Goal: Obtain resource: Download file/media

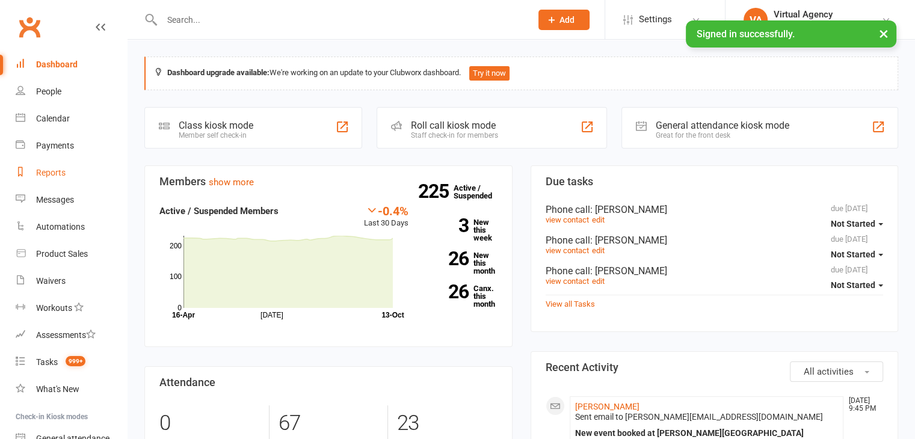
click at [48, 173] on div "Reports" at bounding box center [50, 173] width 29 height 10
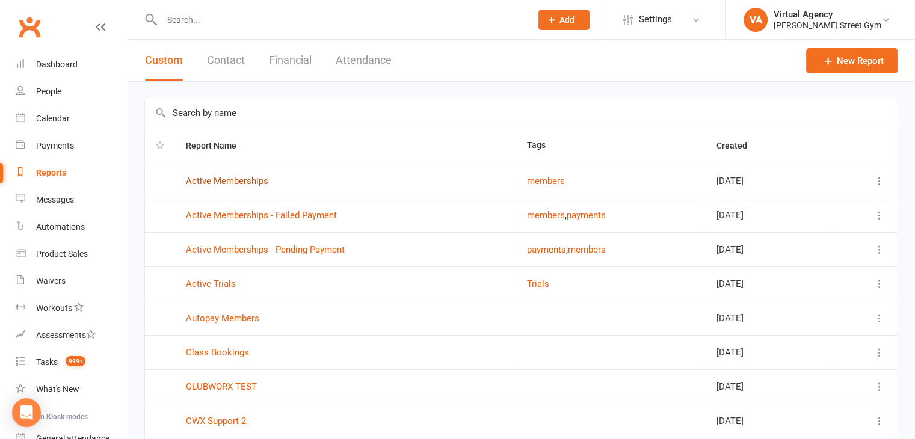
click at [222, 181] on link "Active Memberships" at bounding box center [227, 181] width 82 height 11
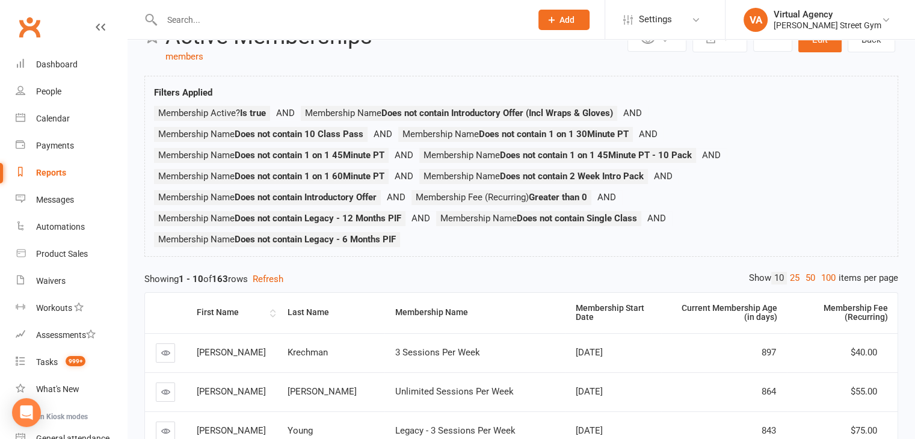
scroll to position [60, 0]
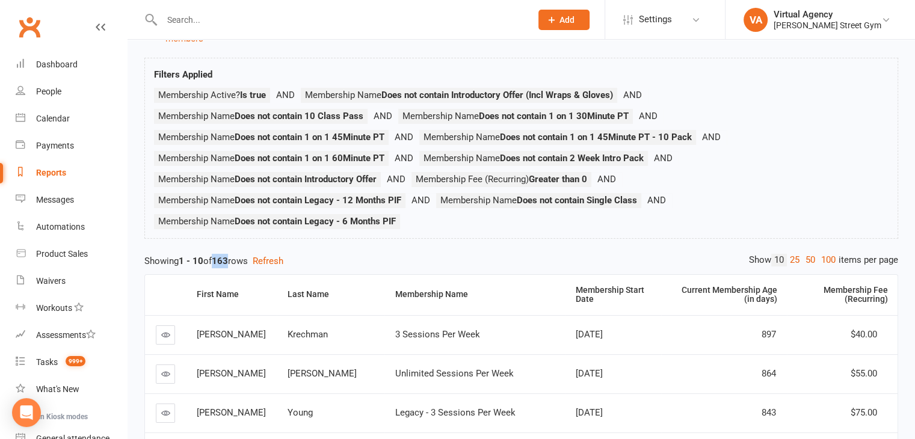
drag, startPoint x: 234, startPoint y: 260, endPoint x: 216, endPoint y: 258, distance: 17.5
click at [216, 258] on div "Showing 1 - 10 of 163 rows Refresh" at bounding box center [521, 261] width 754 height 14
copy div "163"
click at [48, 174] on div "Reports" at bounding box center [51, 173] width 30 height 10
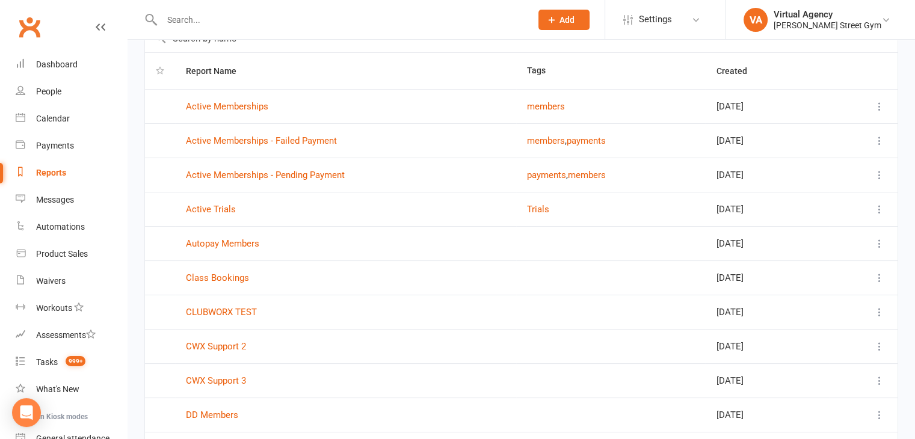
scroll to position [159, 0]
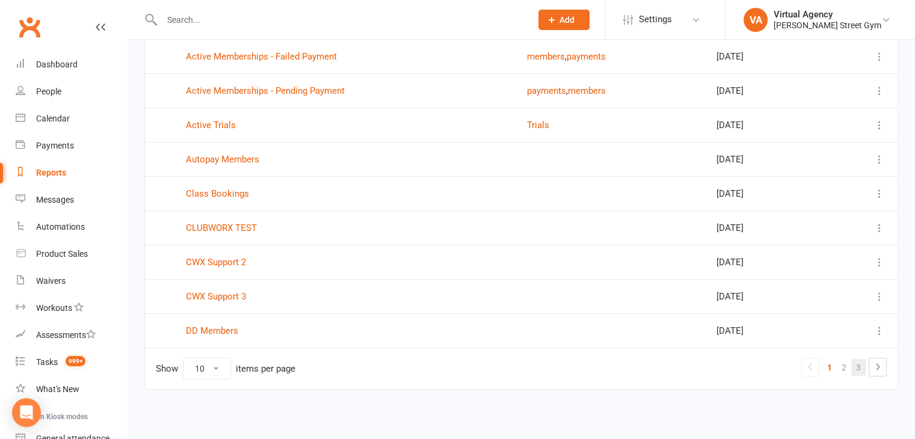
click at [852, 367] on link "3" at bounding box center [859, 367] width 14 height 17
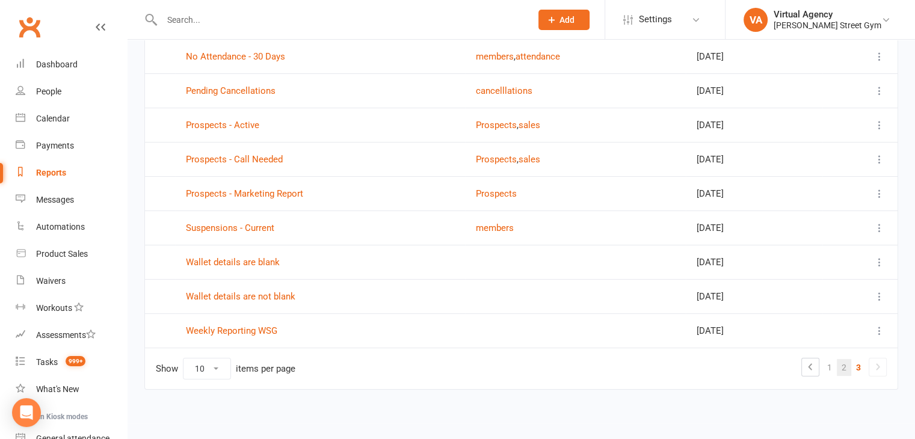
click at [844, 365] on link "2" at bounding box center [844, 367] width 14 height 17
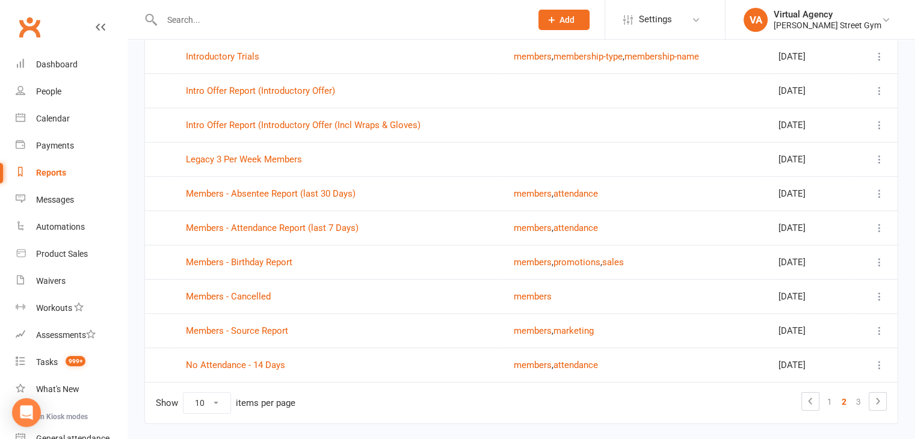
scroll to position [159, 0]
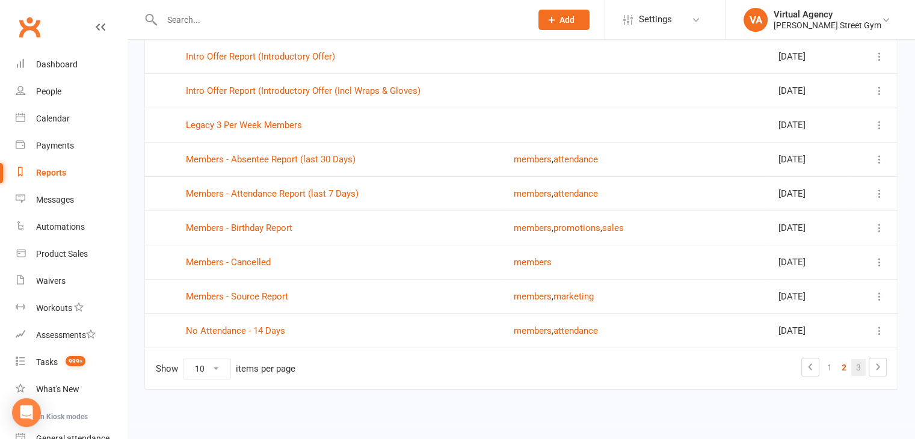
click at [860, 367] on link "3" at bounding box center [859, 367] width 14 height 17
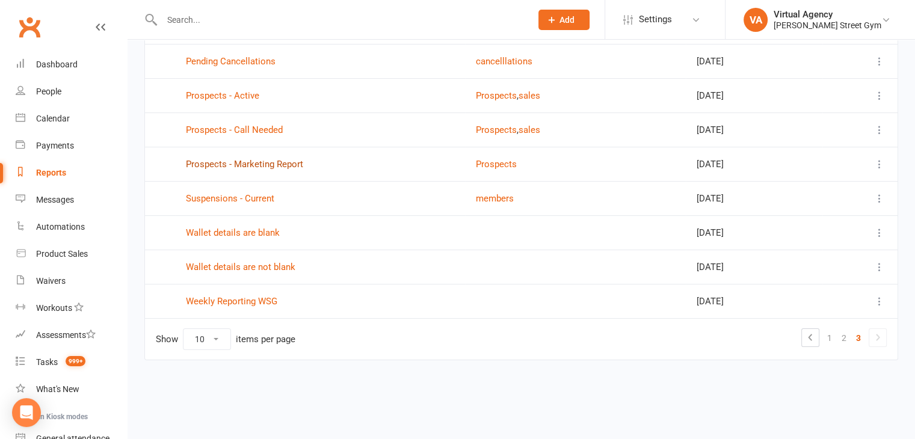
scroll to position [125, 0]
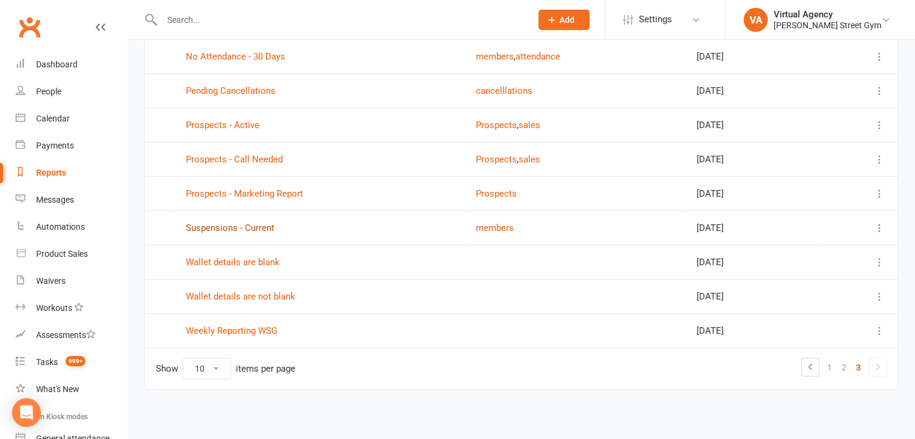
click at [205, 226] on link "Suspensions - Current" at bounding box center [230, 228] width 88 height 11
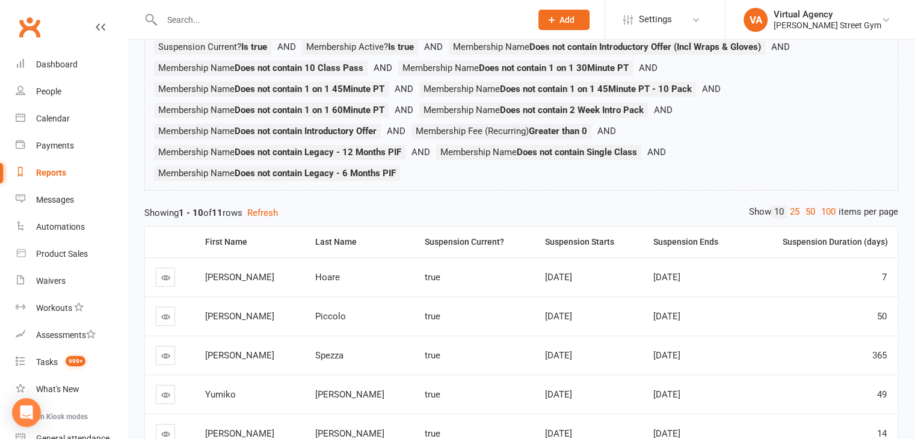
scroll to position [120, 0]
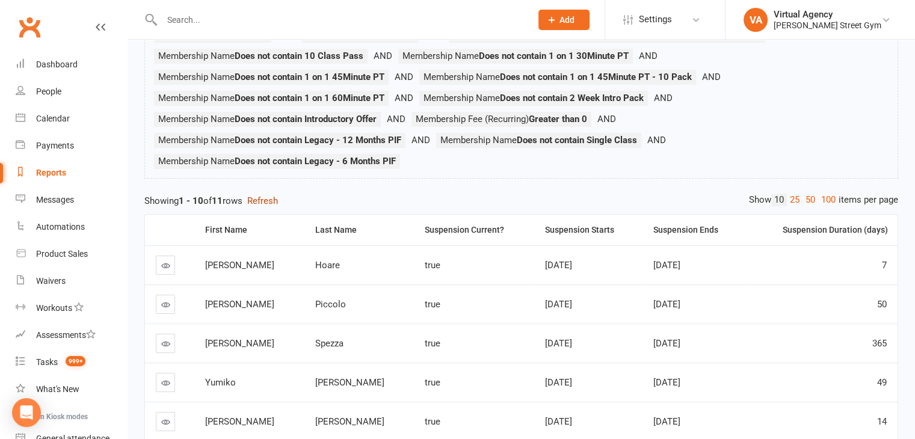
click at [268, 199] on button "Refresh" at bounding box center [262, 201] width 31 height 14
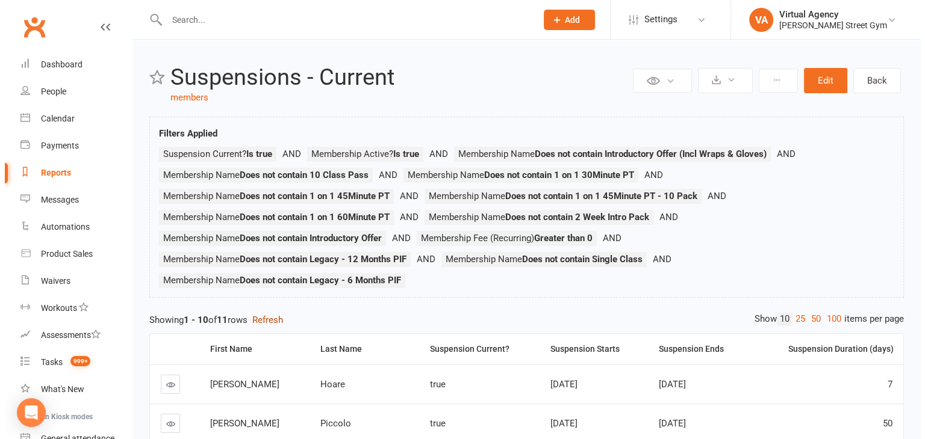
scroll to position [0, 0]
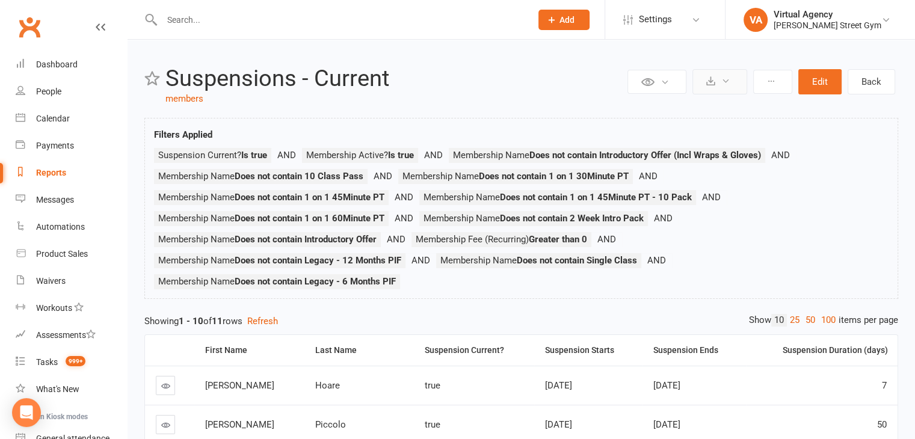
click at [712, 90] on button at bounding box center [720, 81] width 55 height 25
click at [703, 113] on link "Export to CSV" at bounding box center [684, 111] width 126 height 24
click at [49, 174] on div "Reports" at bounding box center [51, 173] width 30 height 10
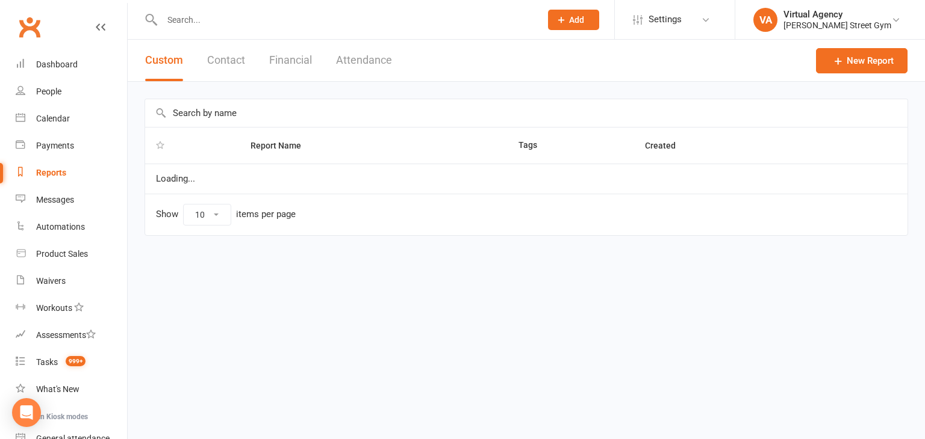
click at [49, 174] on div "Reports" at bounding box center [51, 173] width 30 height 10
click at [50, 94] on div "People" at bounding box center [48, 92] width 25 height 10
click at [41, 174] on div "Reports" at bounding box center [51, 173] width 30 height 10
click at [43, 176] on div "Reports" at bounding box center [51, 173] width 30 height 10
click at [749, 156] on th "Created" at bounding box center [737, 146] width 206 height 36
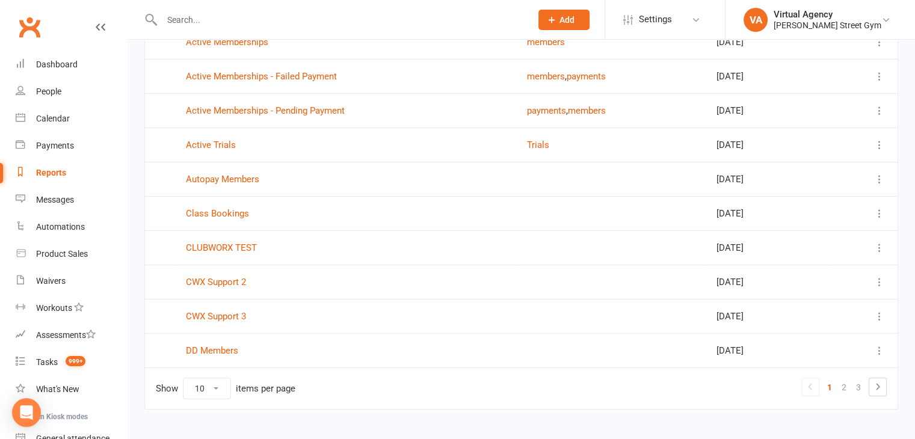
scroll to position [159, 0]
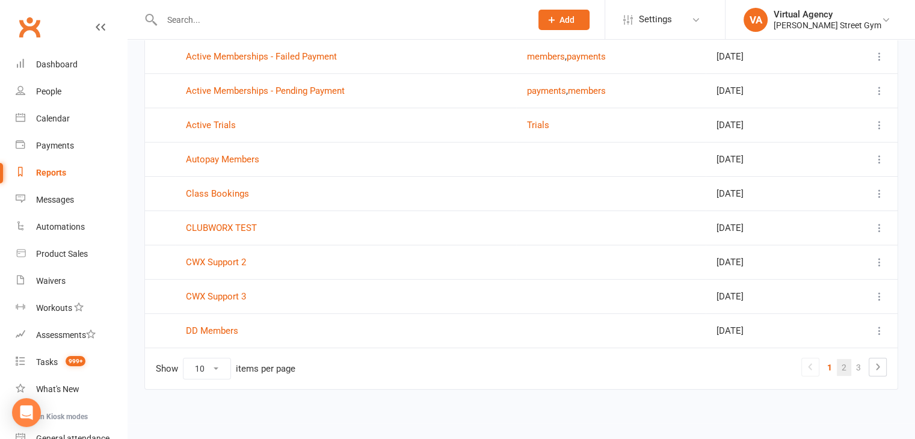
click at [846, 371] on link "2" at bounding box center [844, 367] width 14 height 17
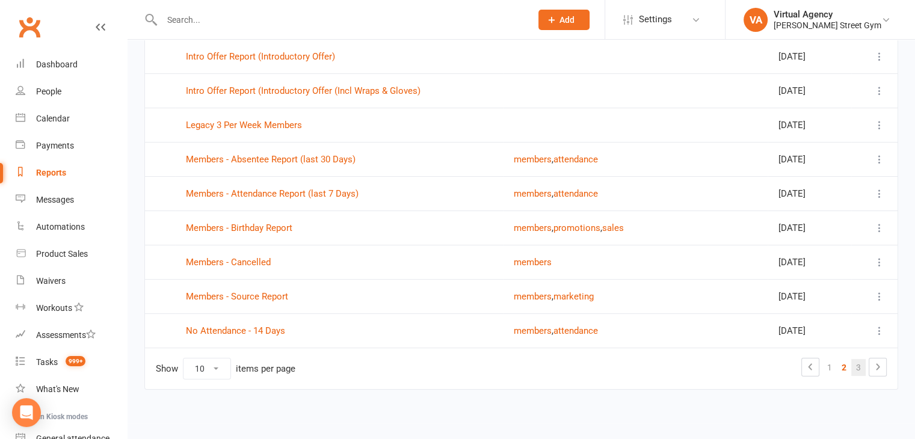
click at [858, 369] on link "3" at bounding box center [859, 367] width 14 height 17
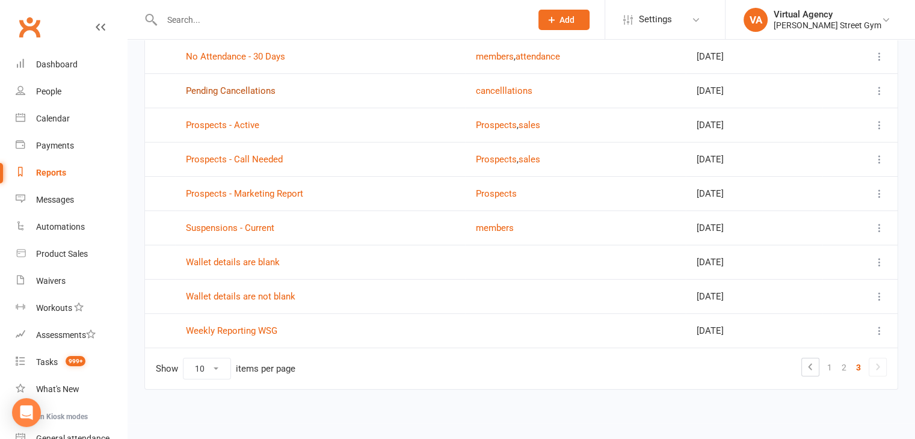
click at [248, 90] on link "Pending Cancellations" at bounding box center [231, 90] width 90 height 11
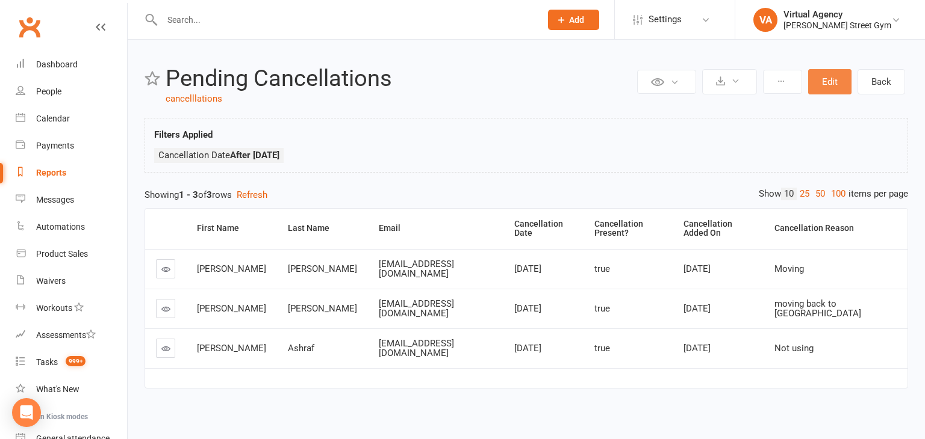
click at [820, 79] on button "Edit" at bounding box center [829, 81] width 43 height 25
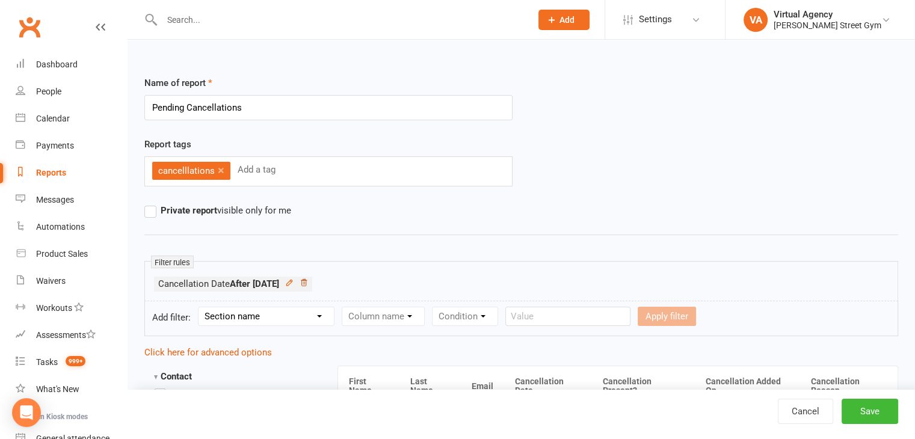
click at [308, 280] on icon at bounding box center [304, 283] width 8 height 8
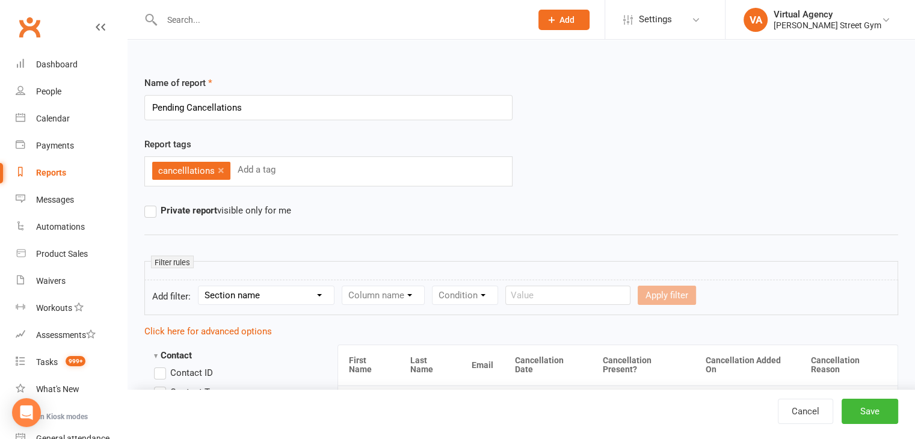
click at [312, 296] on select "Section name Contact Attendance Aggregate Payment Booking Waitlist Attendees Ca…" at bounding box center [266, 295] width 135 height 18
select select "10"
click at [200, 286] on select "Section name Contact Attendance Aggregate Payment Booking Waitlist Attendees Ca…" at bounding box center [266, 295] width 135 height 18
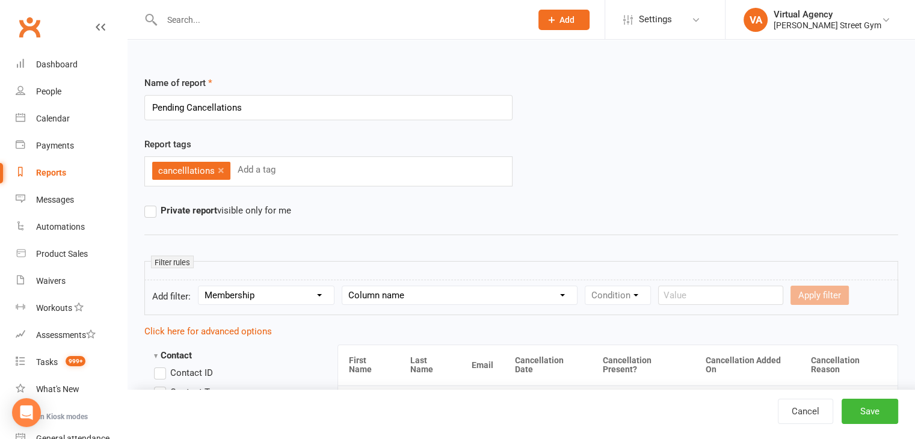
click at [415, 291] on select "Column name Membership ID Membership Name Membership Category Membership Start …" at bounding box center [459, 295] width 235 height 18
select select "31"
click at [342, 286] on select "Column name Membership ID Membership Name Membership Category Membership Start …" at bounding box center [459, 295] width 235 height 18
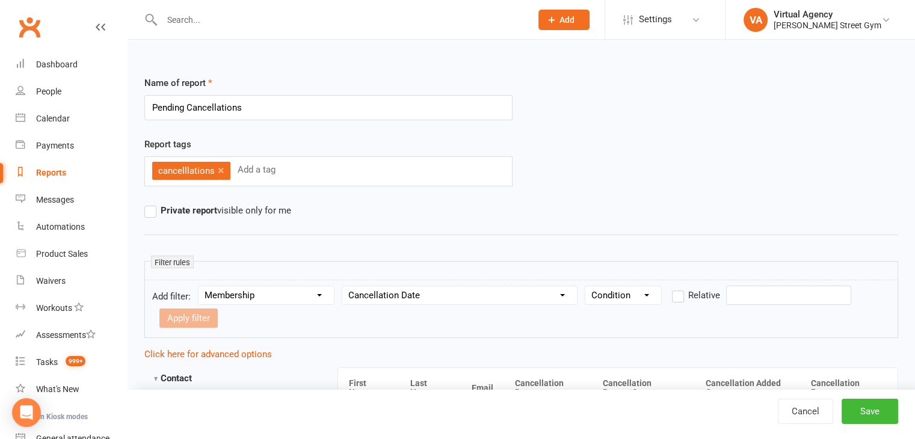
click at [612, 297] on select "Condition Is Is not Before After Before or on After or on Is blank Is not blank" at bounding box center [624, 295] width 76 height 18
select select "3"
click at [586, 286] on select "Condition Is Is not Before After Before or on After or on Is blank Is not blank" at bounding box center [624, 295] width 76 height 18
click at [723, 295] on div at bounding box center [787, 295] width 128 height 19
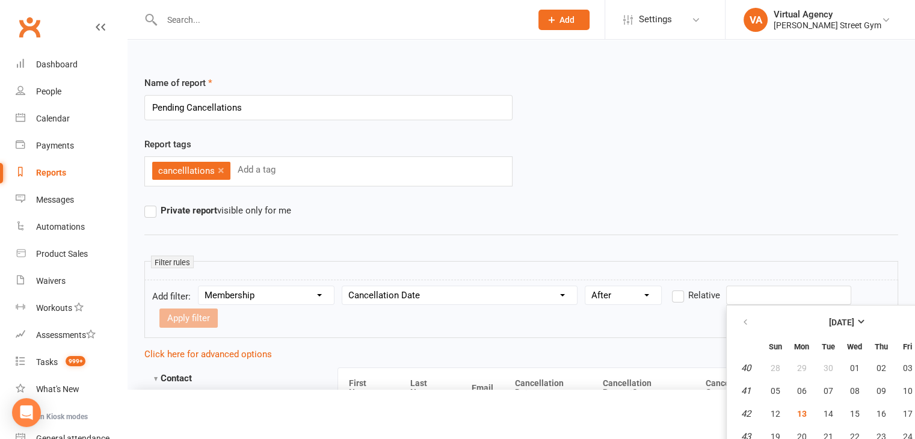
scroll to position [63, 0]
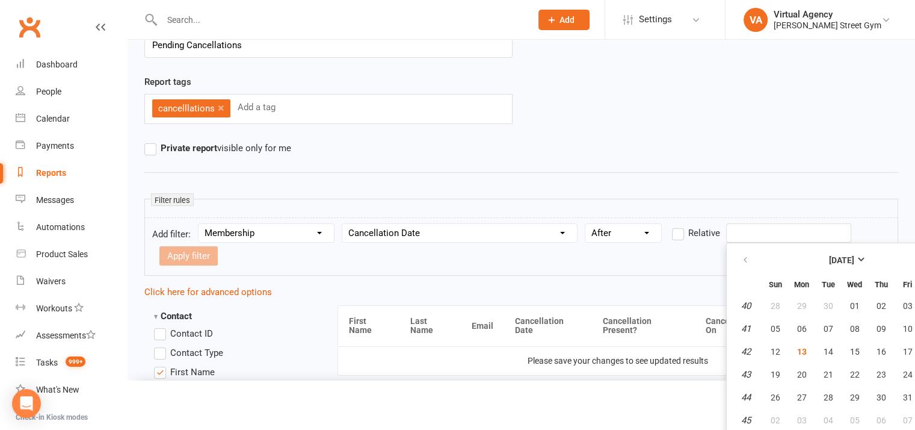
click at [736, 229] on input "text" at bounding box center [788, 232] width 125 height 19
click at [802, 350] on span "13" at bounding box center [802, 352] width 10 height 10
type input "[DATE]"
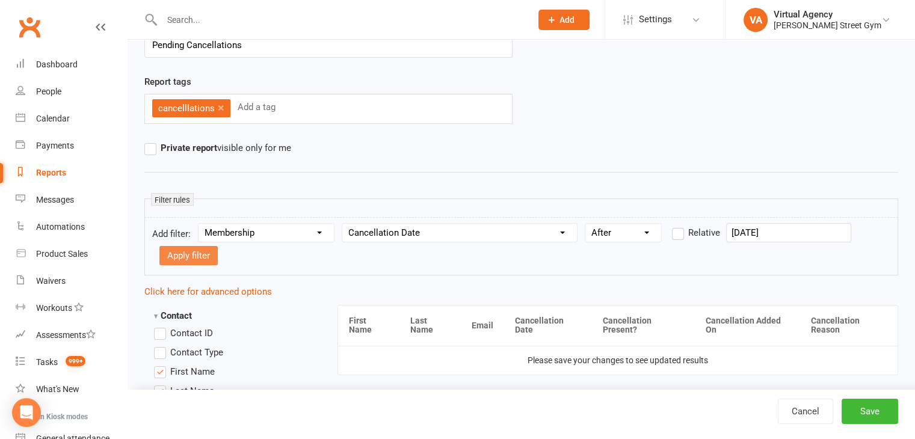
click at [205, 257] on button "Apply filter" at bounding box center [189, 255] width 58 height 19
select select
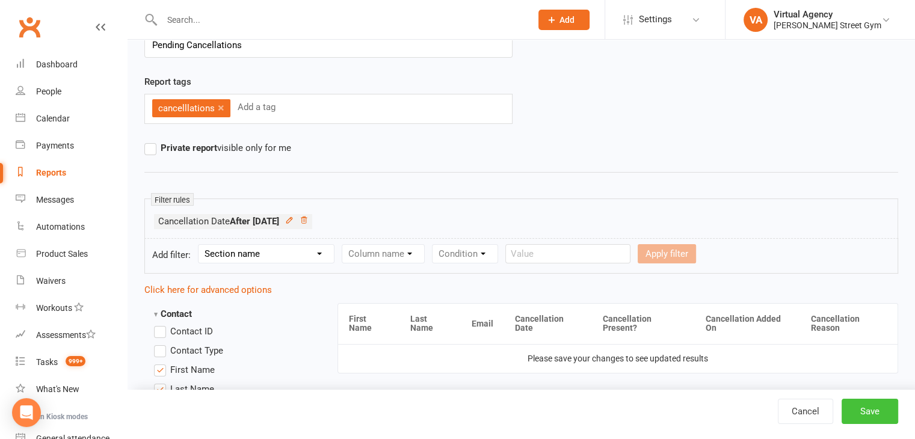
click at [847, 415] on button "Save" at bounding box center [870, 411] width 57 height 25
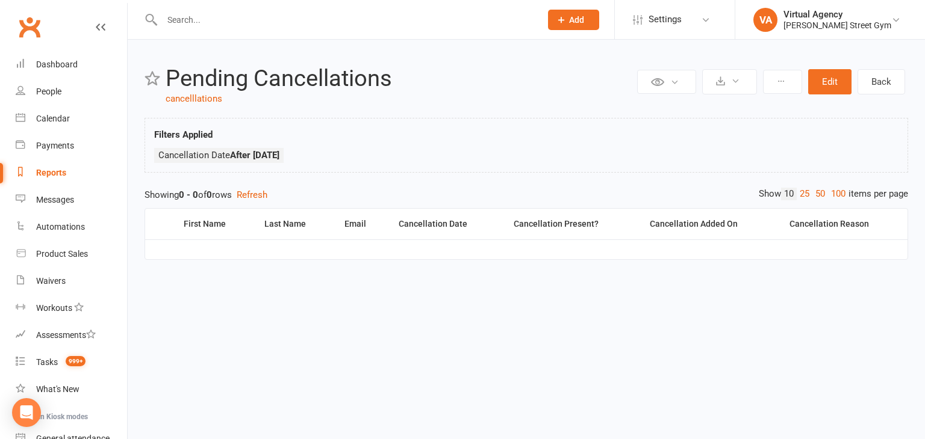
click at [51, 175] on div "Reports" at bounding box center [51, 173] width 30 height 10
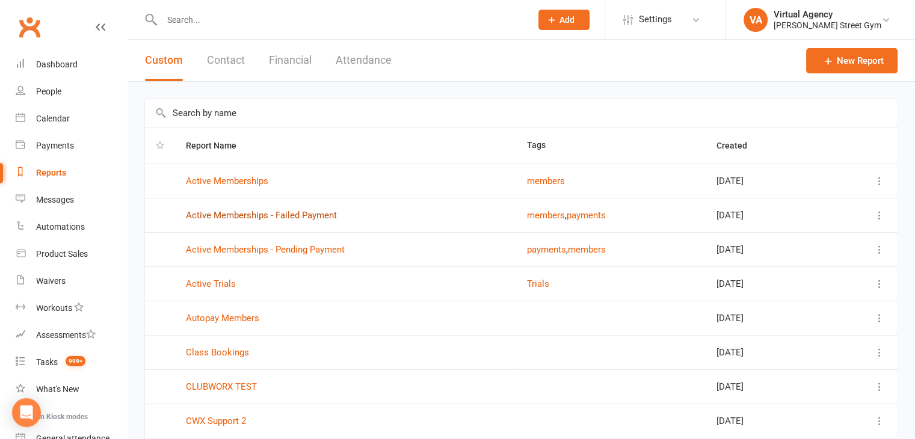
click at [211, 220] on td "Active Memberships - Failed Payment" at bounding box center [345, 215] width 341 height 34
click at [217, 216] on link "Active Memberships - Failed Payment" at bounding box center [261, 215] width 151 height 11
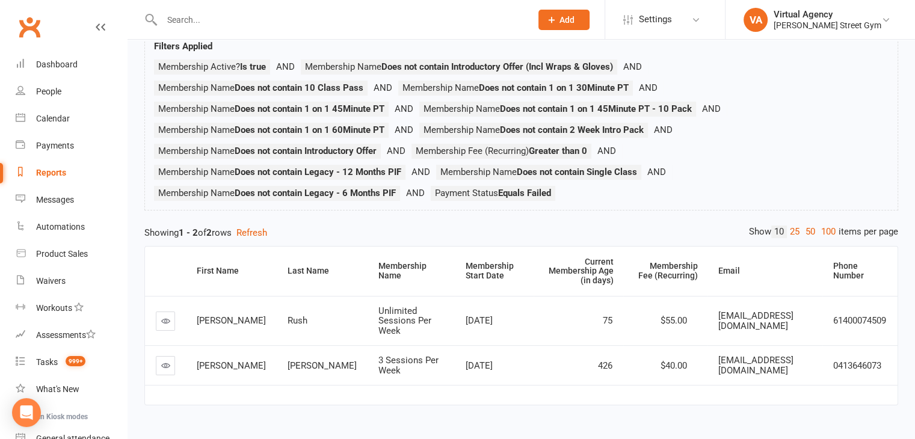
scroll to position [92, 0]
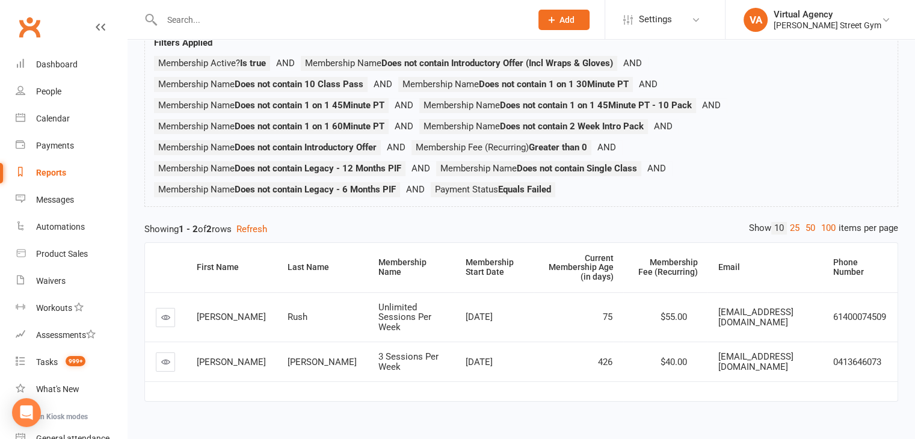
click at [50, 169] on div "Reports" at bounding box center [51, 173] width 30 height 10
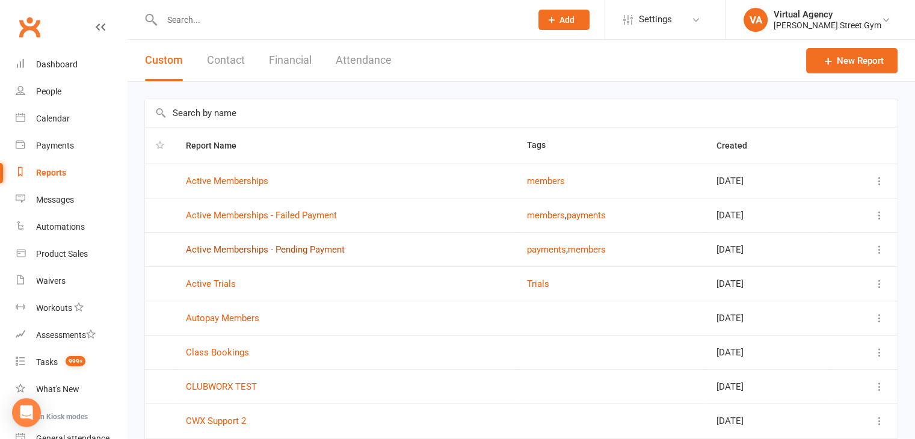
click at [215, 247] on link "Active Memberships - Pending Payment" at bounding box center [265, 249] width 159 height 11
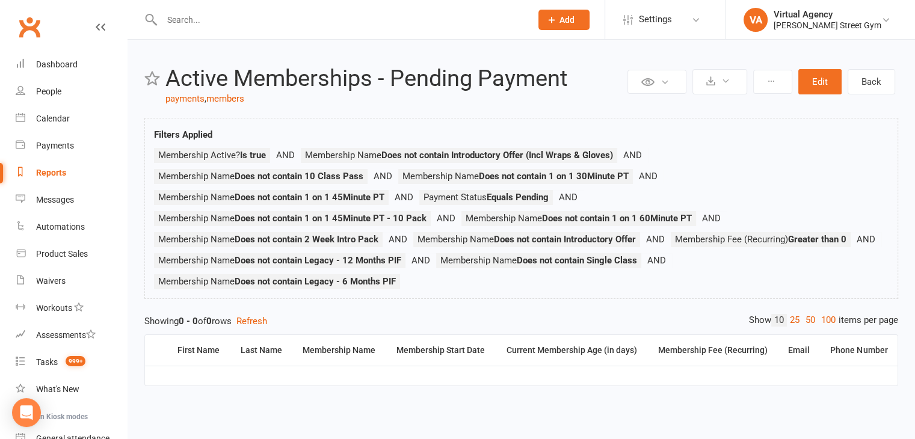
click at [60, 173] on div "Reports" at bounding box center [51, 173] width 30 height 10
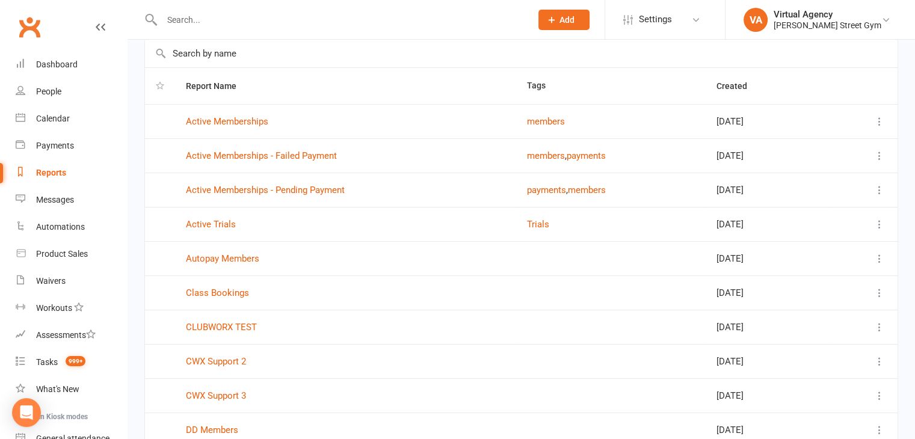
scroll to position [159, 0]
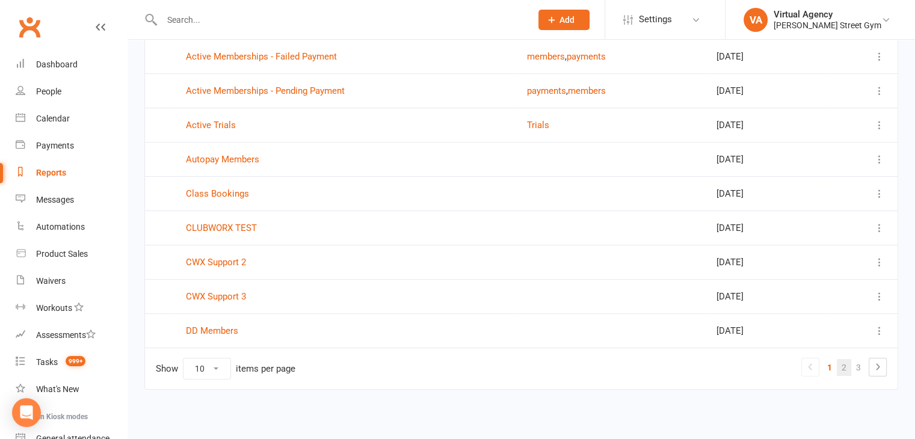
click at [849, 365] on link "2" at bounding box center [844, 367] width 14 height 17
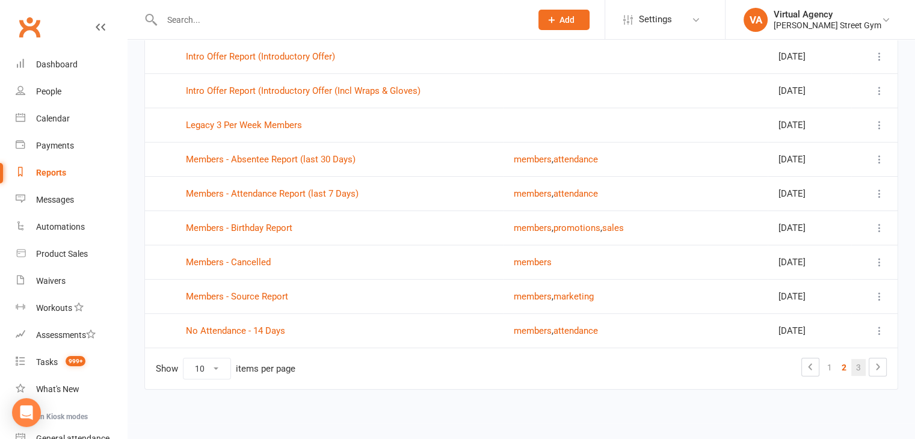
click at [854, 362] on link "3" at bounding box center [859, 367] width 14 height 17
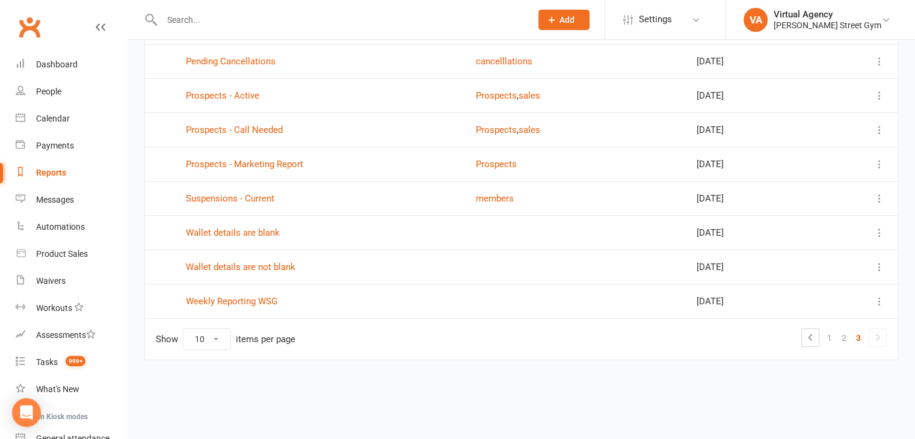
scroll to position [125, 0]
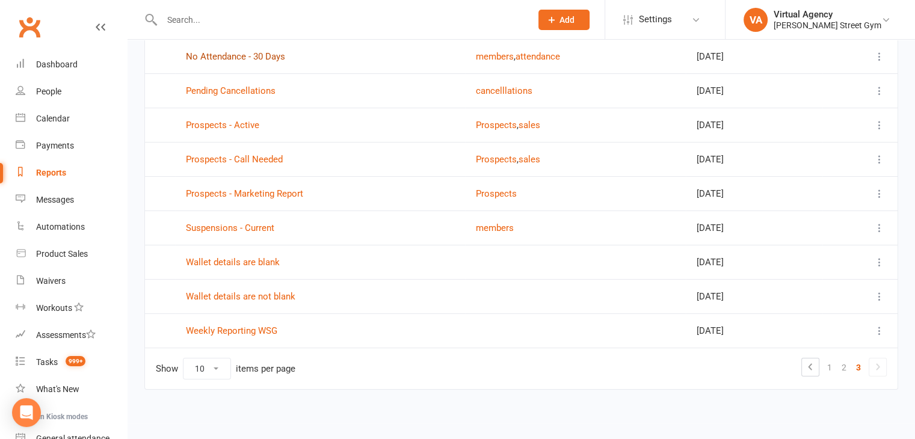
click at [241, 58] on link "No Attendance - 30 Days" at bounding box center [235, 56] width 99 height 11
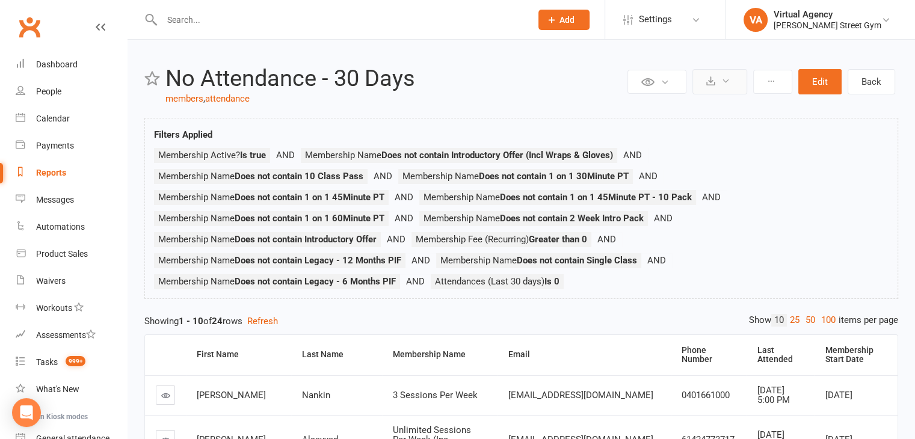
click at [708, 84] on icon at bounding box center [711, 80] width 9 height 9
click at [698, 113] on link "Export to CSV" at bounding box center [684, 111] width 126 height 24
click at [48, 172] on div "Reports" at bounding box center [51, 173] width 30 height 10
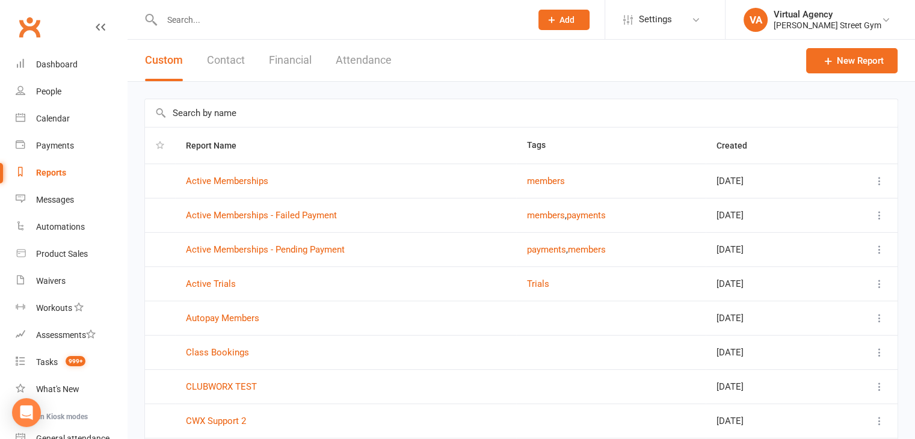
scroll to position [159, 0]
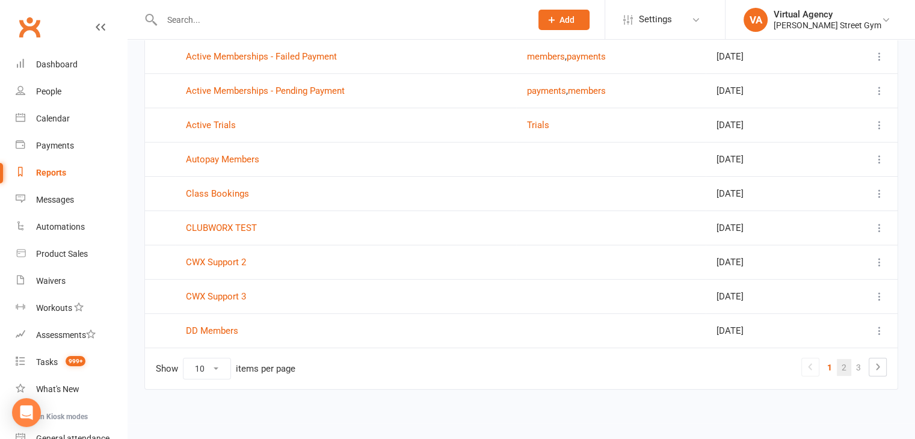
click at [843, 365] on link "2" at bounding box center [844, 367] width 14 height 17
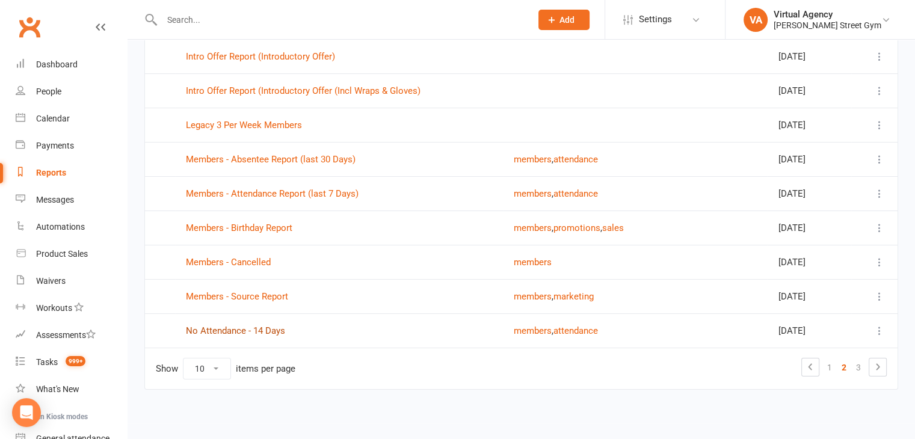
click at [262, 329] on link "No Attendance - 14 Days" at bounding box center [235, 331] width 99 height 11
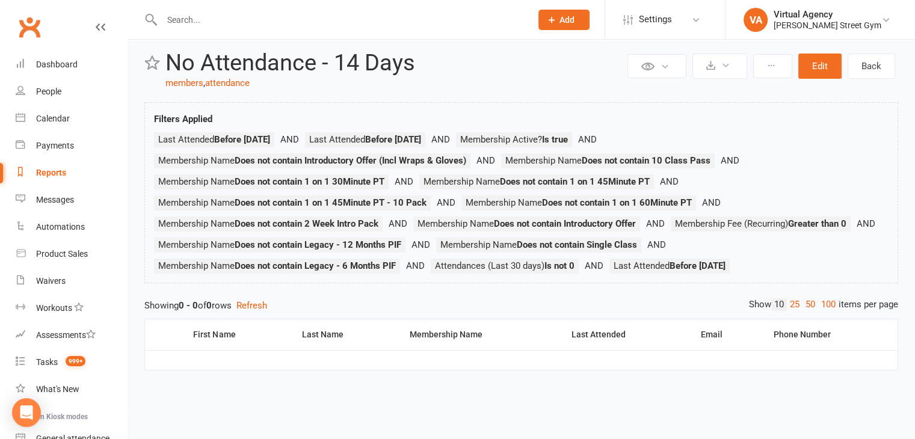
scroll to position [25, 0]
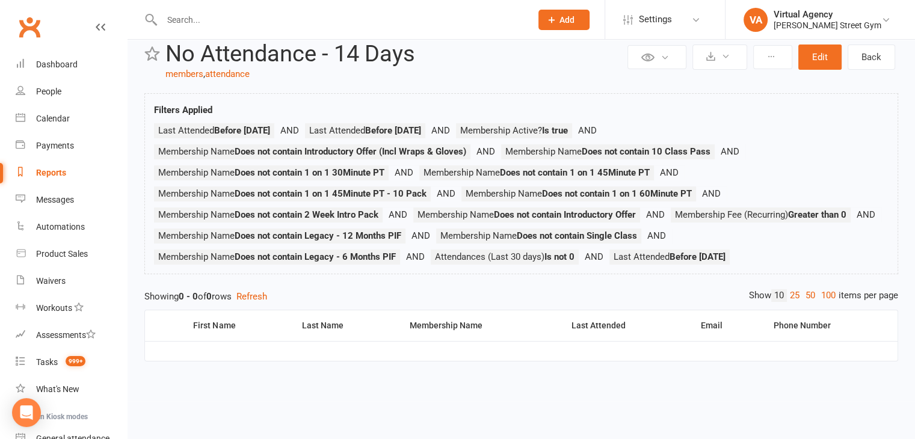
click at [58, 175] on div "Reports" at bounding box center [51, 173] width 30 height 10
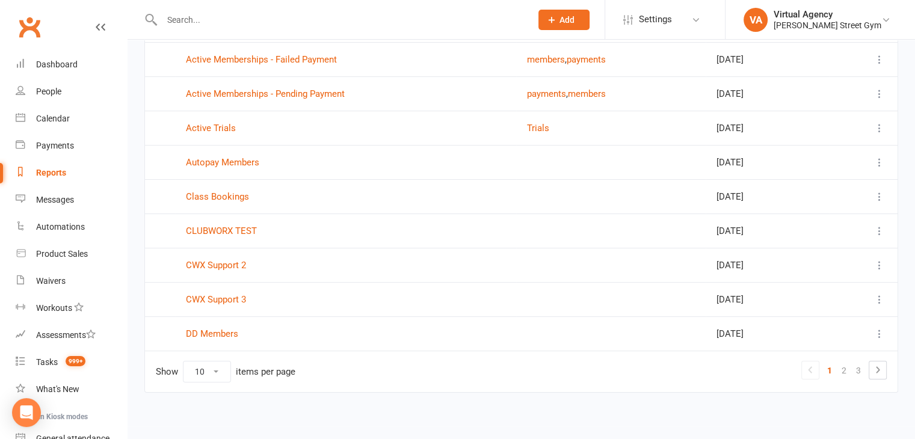
scroll to position [159, 0]
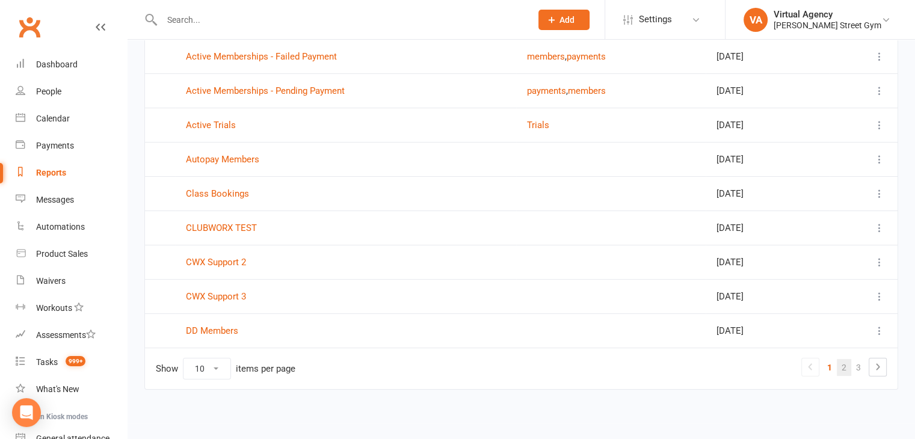
click at [846, 362] on link "2" at bounding box center [844, 367] width 14 height 17
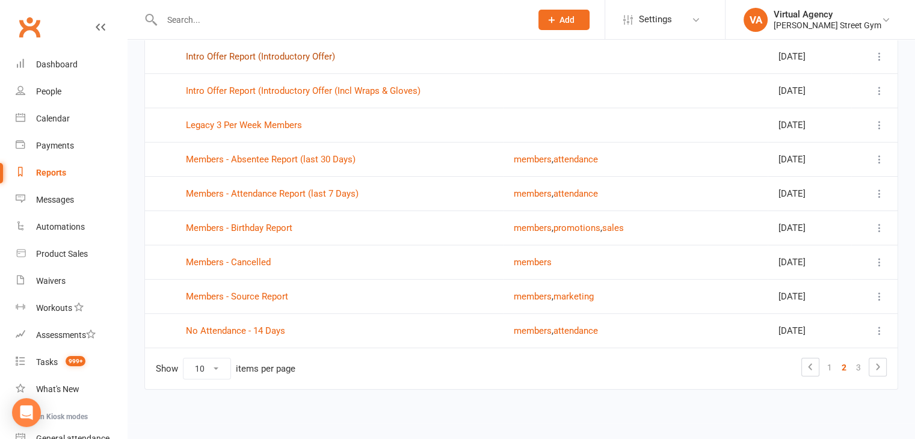
click at [321, 57] on link "Intro Offer Report (Introductory Offer)" at bounding box center [260, 56] width 149 height 11
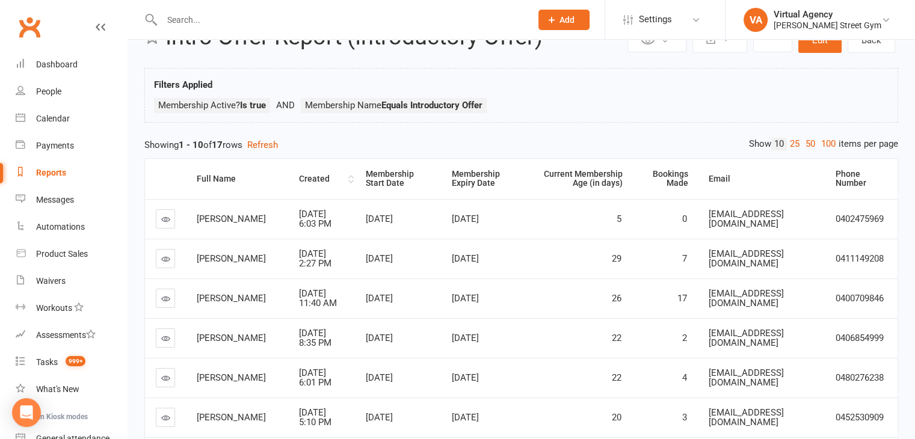
scroll to position [60, 0]
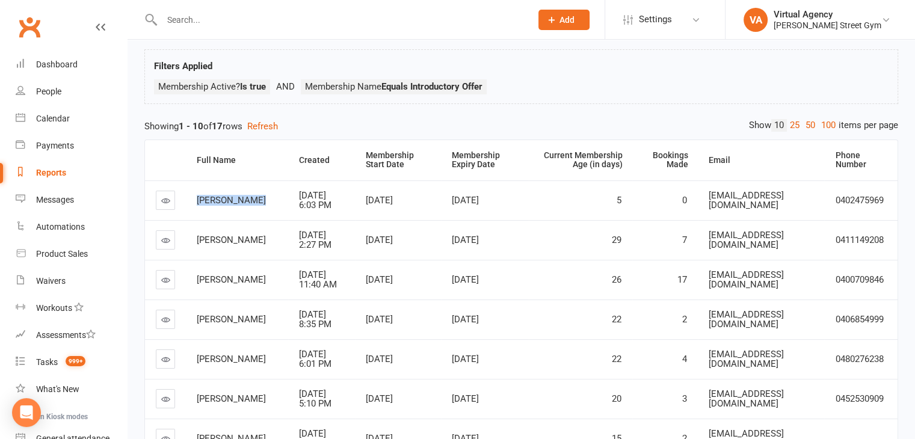
drag, startPoint x: 240, startPoint y: 220, endPoint x: 202, endPoint y: 211, distance: 39.6
click at [191, 211] on td "[PERSON_NAME]" at bounding box center [237, 201] width 102 height 40
copy span "[PERSON_NAME]"
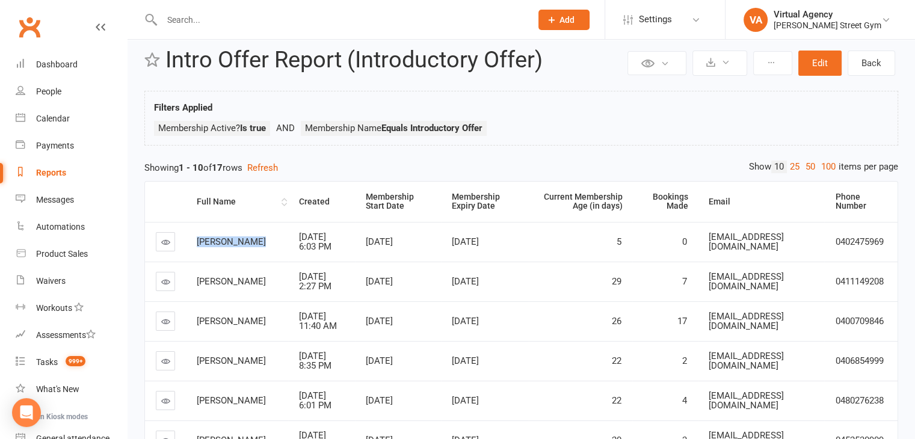
scroll to position [0, 0]
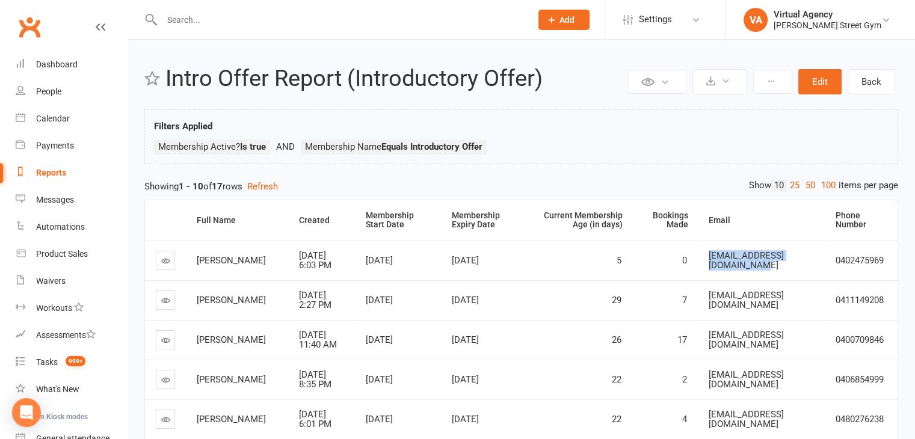
drag, startPoint x: 775, startPoint y: 273, endPoint x: 658, endPoint y: 285, distance: 117.3
click at [698, 280] on td "[EMAIL_ADDRESS][DOMAIN_NAME]" at bounding box center [761, 261] width 126 height 40
copy span "[EMAIL_ADDRESS][DOMAIN_NAME]"
drag, startPoint x: 865, startPoint y: 275, endPoint x: 828, endPoint y: 277, distance: 36.8
click at [815, 276] on tr "[PERSON_NAME] [DATE] 6:03 PM Oct 9, [DATE], 2025 5 0 [EMAIL_ADDRESS][DOMAIN_NAM…" at bounding box center [521, 261] width 753 height 40
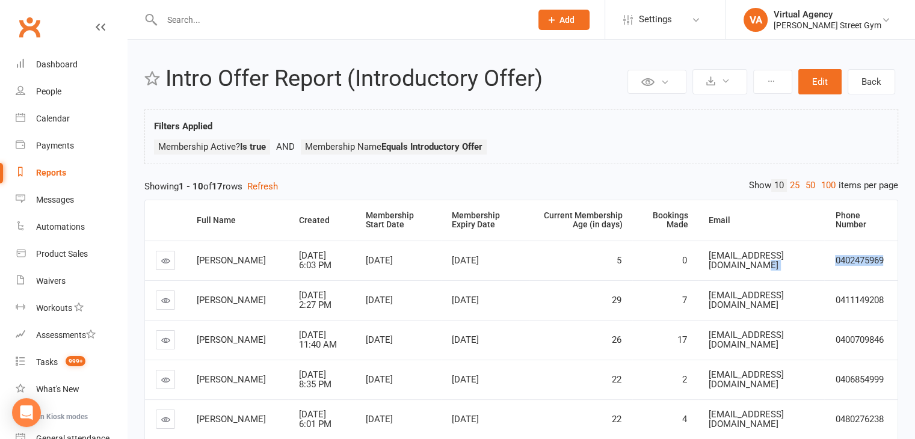
copy tr "0402475969"
drag, startPoint x: 249, startPoint y: 324, endPoint x: 189, endPoint y: 326, distance: 59.6
click at [189, 320] on td "[PERSON_NAME]" at bounding box center [237, 300] width 102 height 40
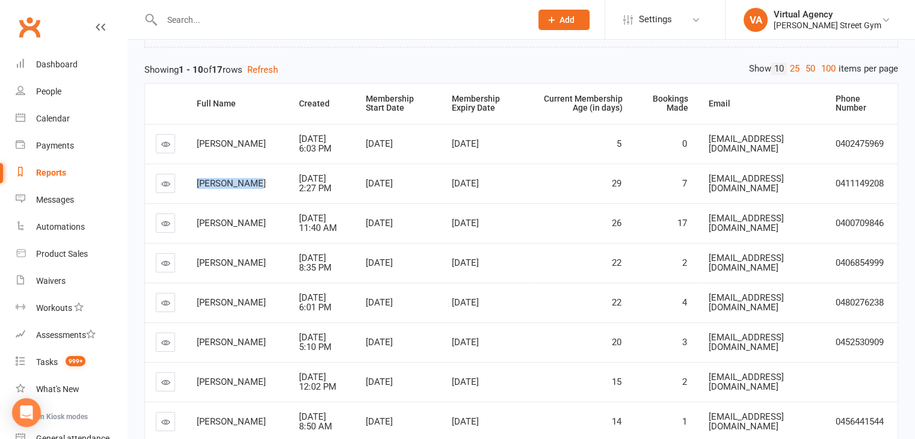
scroll to position [120, 0]
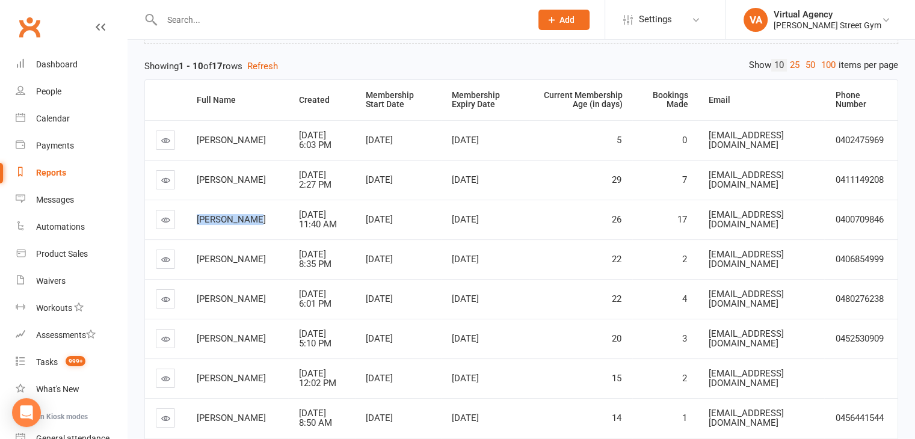
drag, startPoint x: 231, startPoint y: 264, endPoint x: 192, endPoint y: 249, distance: 41.9
click at [192, 240] on td "[PERSON_NAME]" at bounding box center [237, 220] width 102 height 40
drag, startPoint x: 224, startPoint y: 309, endPoint x: 197, endPoint y: 297, distance: 29.1
click at [197, 265] on div "[PERSON_NAME]" at bounding box center [237, 260] width 81 height 10
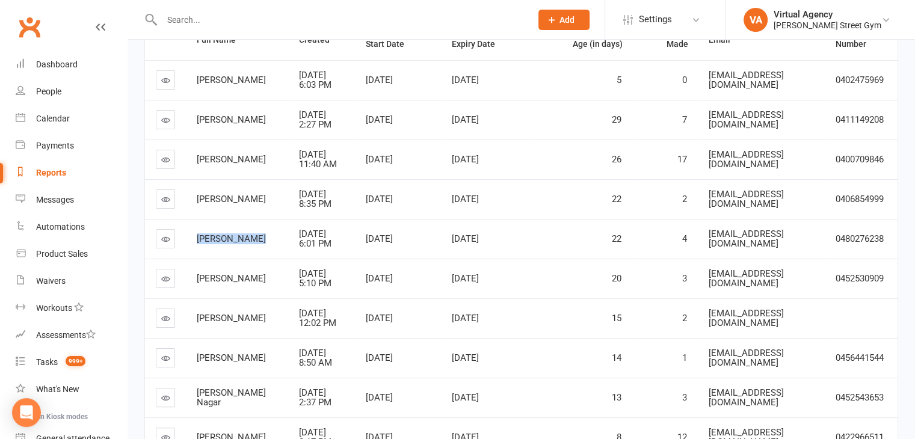
drag, startPoint x: 226, startPoint y: 304, endPoint x: 193, endPoint y: 278, distance: 42.5
click at [193, 259] on td "[PERSON_NAME]" at bounding box center [237, 239] width 102 height 40
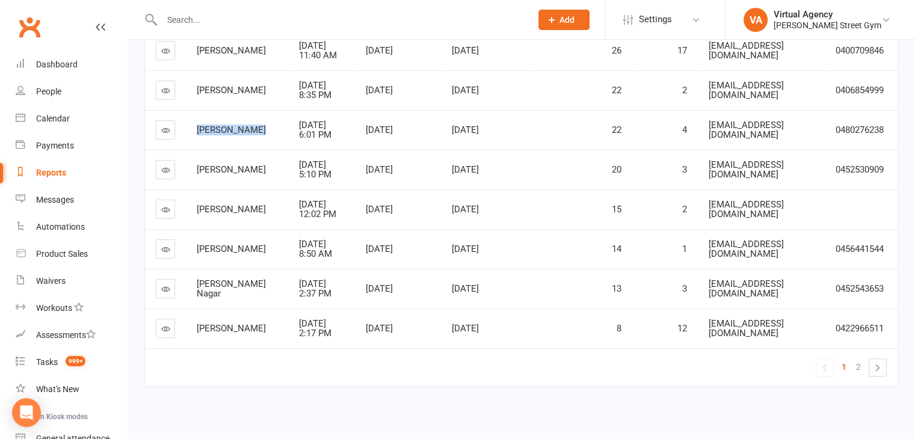
scroll to position [301, 0]
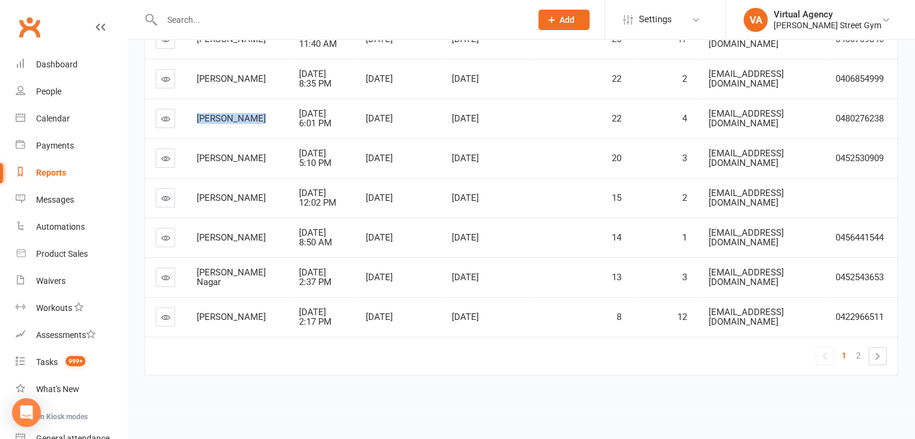
drag, startPoint x: 238, startPoint y: 225, endPoint x: 196, endPoint y: 213, distance: 43.7
click at [196, 178] on td "[PERSON_NAME]" at bounding box center [237, 158] width 102 height 40
drag, startPoint x: 234, startPoint y: 265, endPoint x: 196, endPoint y: 268, distance: 37.4
click at [197, 203] on div "[PERSON_NAME]" at bounding box center [237, 198] width 81 height 10
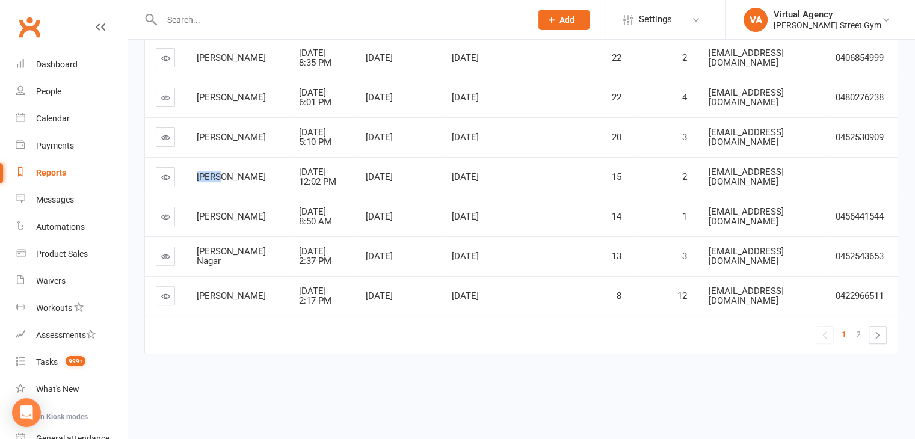
scroll to position [380, 0]
drag, startPoint x: 231, startPoint y: 253, endPoint x: 190, endPoint y: 229, distance: 47.5
click at [190, 230] on td "[PERSON_NAME]" at bounding box center [237, 217] width 102 height 40
drag, startPoint x: 231, startPoint y: 286, endPoint x: 193, endPoint y: 280, distance: 38.5
click at [193, 276] on td "[PERSON_NAME] Nagar" at bounding box center [237, 257] width 102 height 40
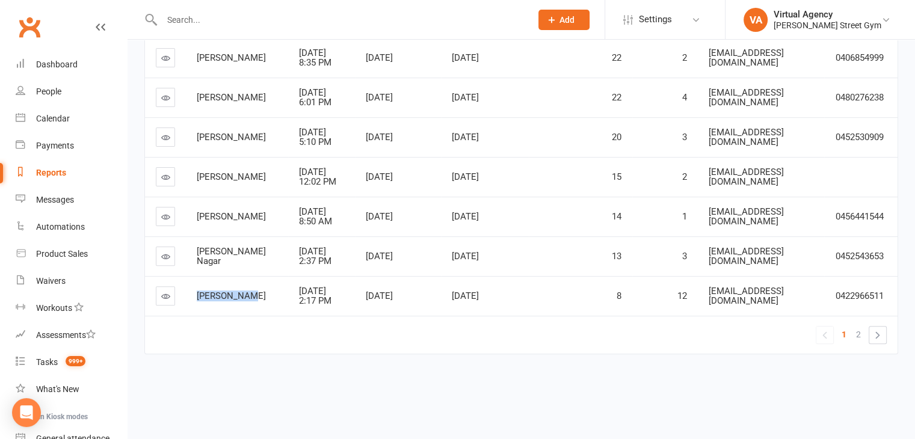
drag, startPoint x: 247, startPoint y: 326, endPoint x: 180, endPoint y: 329, distance: 67.5
click at [180, 316] on tr "[PERSON_NAME] [DATE] 2:17 PM Oct 6, [DATE], [DATE] [EMAIL_ADDRESS][DOMAIN_NAME]…" at bounding box center [521, 296] width 753 height 40
click at [861, 343] on span "2" at bounding box center [858, 334] width 5 height 17
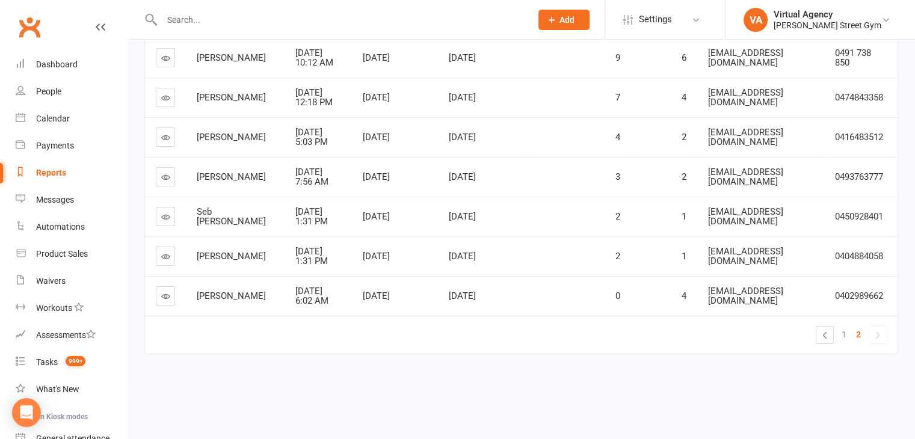
scroll to position [173, 0]
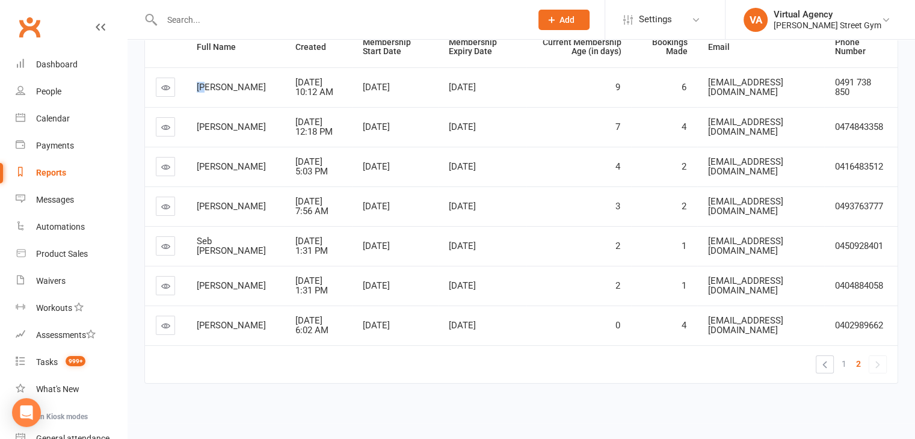
drag, startPoint x: 234, startPoint y: 87, endPoint x: 198, endPoint y: 89, distance: 35.6
click at [193, 82] on td "[PERSON_NAME]" at bounding box center [235, 87] width 99 height 40
drag, startPoint x: 229, startPoint y: 134, endPoint x: 196, endPoint y: 114, distance: 38.6
click at [196, 114] on td "[PERSON_NAME]" at bounding box center [235, 127] width 99 height 40
copy span "[PERSON_NAME]"
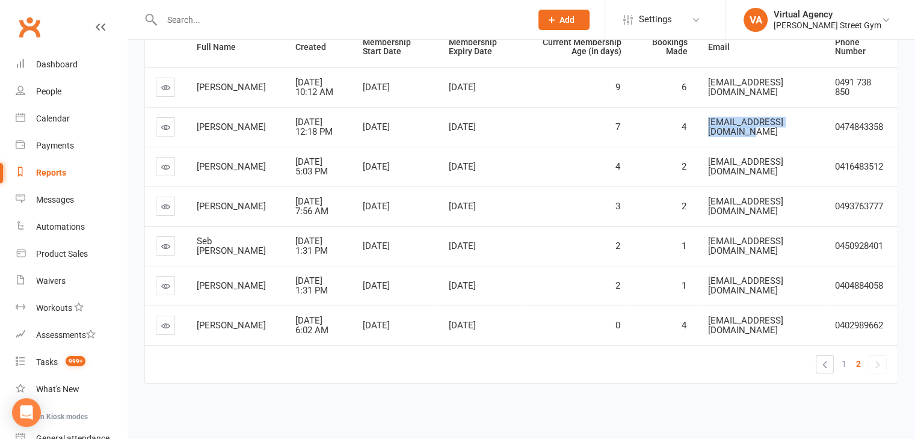
drag, startPoint x: 813, startPoint y: 122, endPoint x: 698, endPoint y: 133, distance: 115.5
click at [698, 133] on td "[EMAIL_ADDRESS][DOMAIN_NAME]" at bounding box center [762, 127] width 128 height 40
copy span "[EMAIL_ADDRESS][DOMAIN_NAME]"
drag, startPoint x: 887, startPoint y: 123, endPoint x: 821, endPoint y: 127, distance: 65.7
click at [817, 127] on tr "[PERSON_NAME] [DATE] 12:18 PM Oct 7, [DATE], 2025 7 4 [EMAIL_ADDRESS][DOMAIN_NA…" at bounding box center [521, 127] width 753 height 40
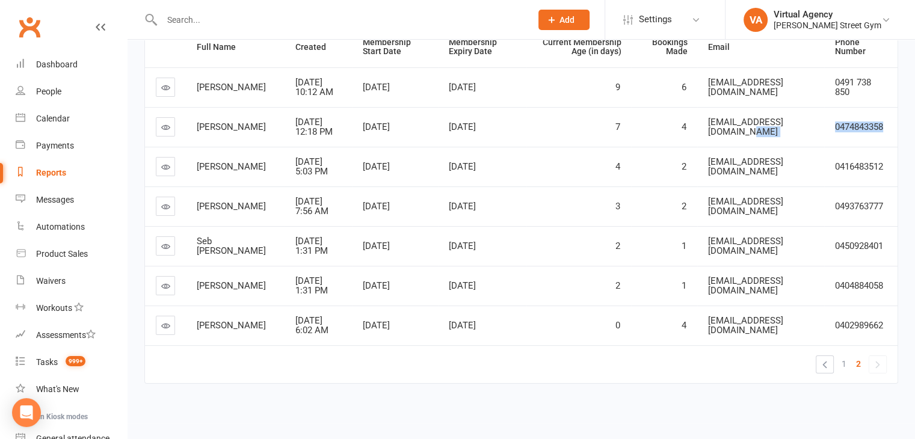
copy tr "0474843358"
drag, startPoint x: 238, startPoint y: 169, endPoint x: 196, endPoint y: 166, distance: 42.2
click at [197, 166] on div "[PERSON_NAME]" at bounding box center [235, 167] width 77 height 10
copy span "[PERSON_NAME]"
drag, startPoint x: 798, startPoint y: 172, endPoint x: 696, endPoint y: 169, distance: 101.7
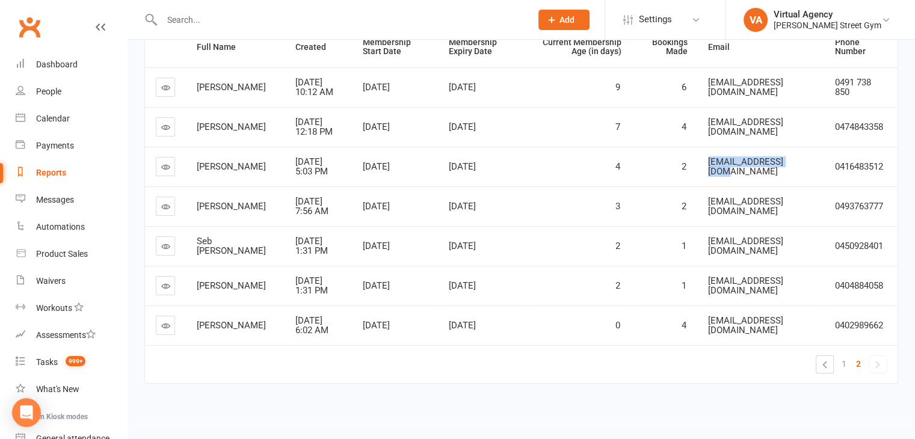
click at [698, 169] on td "[EMAIL_ADDRESS][DOMAIN_NAME]" at bounding box center [762, 167] width 128 height 40
copy span "[EMAIL_ADDRESS][DOMAIN_NAME]"
drag, startPoint x: 885, startPoint y: 167, endPoint x: 832, endPoint y: 167, distance: 53.0
click at [832, 167] on td "0416483512" at bounding box center [861, 167] width 73 height 40
copy span "0416483512"
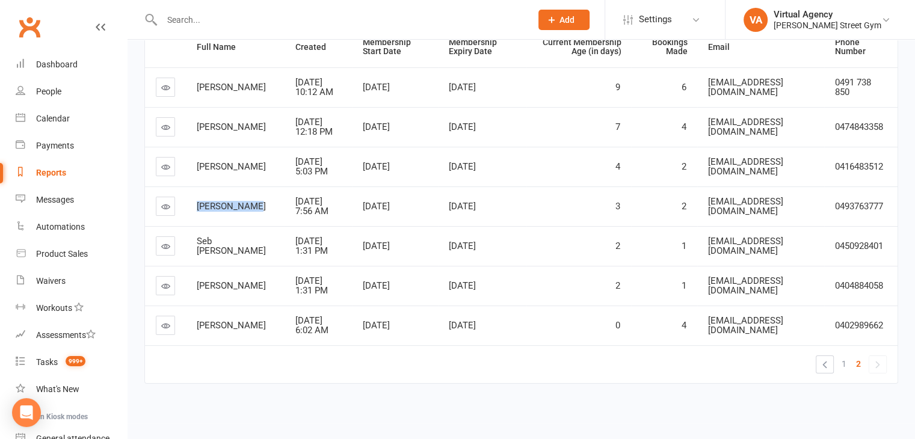
drag, startPoint x: 232, startPoint y: 212, endPoint x: 202, endPoint y: 203, distance: 30.8
click at [195, 205] on td "[PERSON_NAME]" at bounding box center [235, 207] width 99 height 40
copy span "[PERSON_NAME]"
drag, startPoint x: 813, startPoint y: 207, endPoint x: 702, endPoint y: 205, distance: 110.8
click at [699, 203] on td "[EMAIL_ADDRESS][DOMAIN_NAME]" at bounding box center [762, 207] width 128 height 40
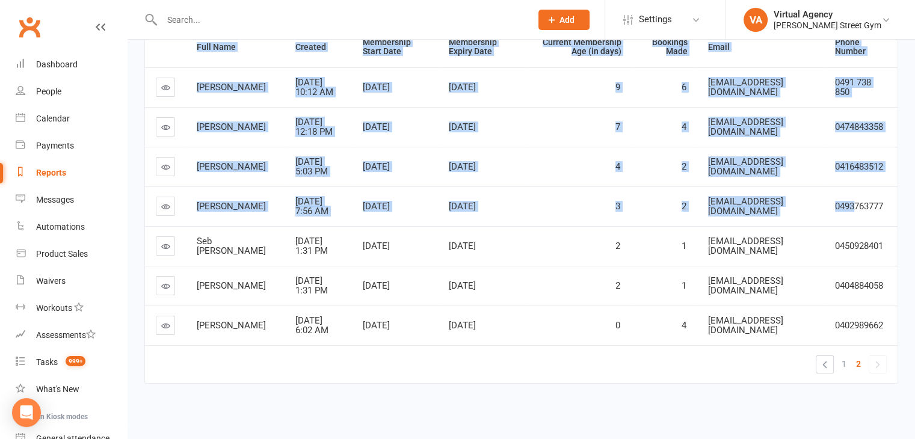
drag, startPoint x: 886, startPoint y: 203, endPoint x: 856, endPoint y: 203, distance: 30.1
click at [856, 203] on div "Private Report Only visible by me Public Report Visible to everyone Export to C…" at bounding box center [522, 144] width 788 height 557
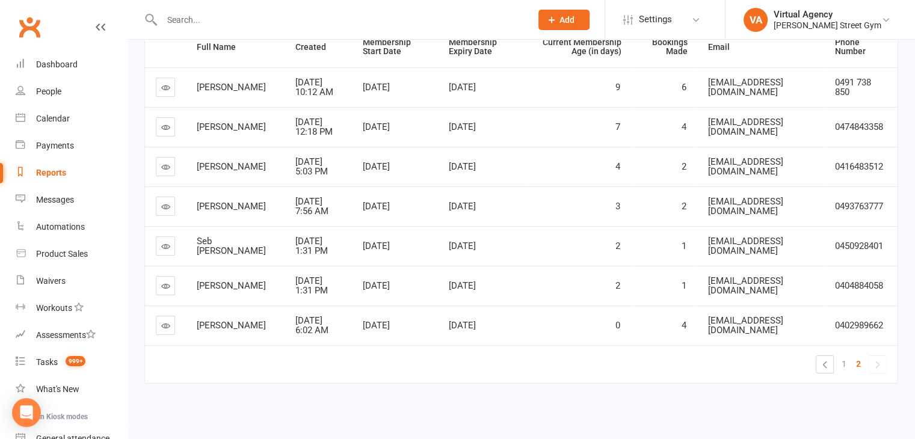
click at [838, 212] on td "0493763777" at bounding box center [861, 207] width 73 height 40
drag, startPoint x: 888, startPoint y: 205, endPoint x: 835, endPoint y: 206, distance: 53.0
click at [835, 206] on td "0493763777" at bounding box center [861, 207] width 73 height 40
drag, startPoint x: 234, startPoint y: 249, endPoint x: 197, endPoint y: 244, distance: 37.0
click at [197, 244] on div "Seb [PERSON_NAME]" at bounding box center [235, 247] width 77 height 20
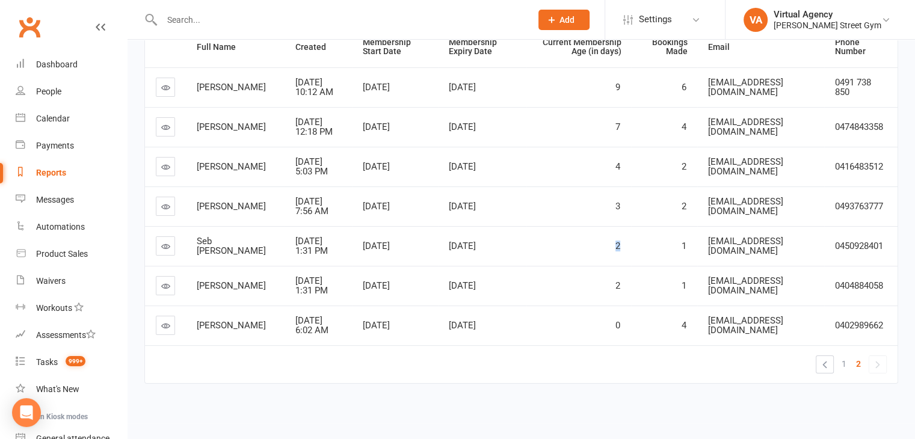
drag, startPoint x: 626, startPoint y: 251, endPoint x: 595, endPoint y: 253, distance: 31.4
click at [595, 253] on tr "Seb [PERSON_NAME] [DATE] 1:31 PM Oct 12, [DATE], 2025 2 1 [EMAIL_ADDRESS][DOMAI…" at bounding box center [521, 246] width 753 height 40
drag, startPoint x: 807, startPoint y: 249, endPoint x: 699, endPoint y: 241, distance: 108.0
click at [708, 241] on div "[EMAIL_ADDRESS][DOMAIN_NAME]" at bounding box center [761, 247] width 106 height 20
drag, startPoint x: 892, startPoint y: 239, endPoint x: 832, endPoint y: 244, distance: 60.4
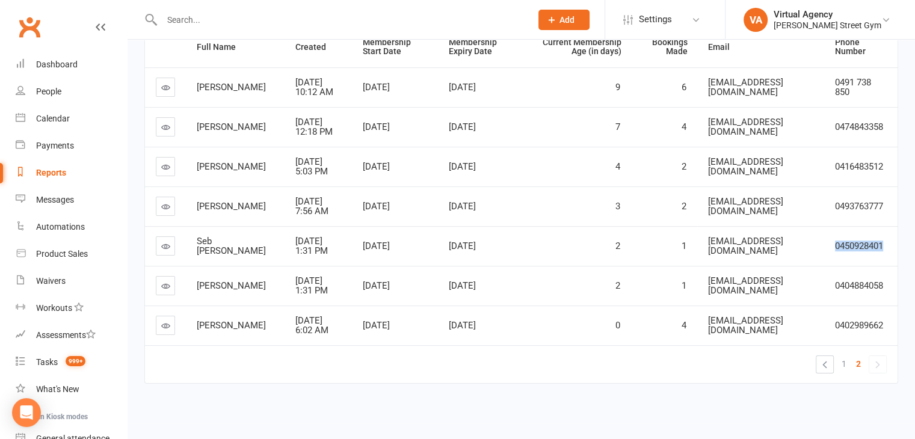
click at [832, 244] on td "0450928401" at bounding box center [861, 246] width 73 height 40
drag, startPoint x: 223, startPoint y: 292, endPoint x: 193, endPoint y: 275, distance: 34.5
click at [193, 275] on td "[PERSON_NAME]" at bounding box center [235, 286] width 99 height 40
drag, startPoint x: 798, startPoint y: 289, endPoint x: 696, endPoint y: 287, distance: 102.3
click at [698, 287] on td "[EMAIL_ADDRESS][DOMAIN_NAME]" at bounding box center [762, 286] width 128 height 40
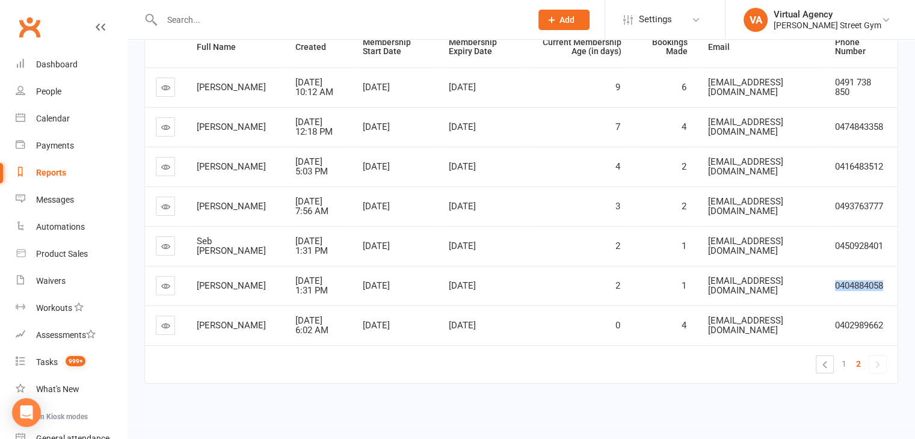
drag, startPoint x: 886, startPoint y: 286, endPoint x: 838, endPoint y: 285, distance: 47.6
click at [831, 274] on td "0404884058" at bounding box center [861, 286] width 73 height 40
click at [212, 330] on span "[PERSON_NAME]" at bounding box center [231, 325] width 69 height 11
drag, startPoint x: 225, startPoint y: 330, endPoint x: 187, endPoint y: 318, distance: 39.2
click at [187, 318] on td "[PERSON_NAME]" at bounding box center [235, 326] width 99 height 40
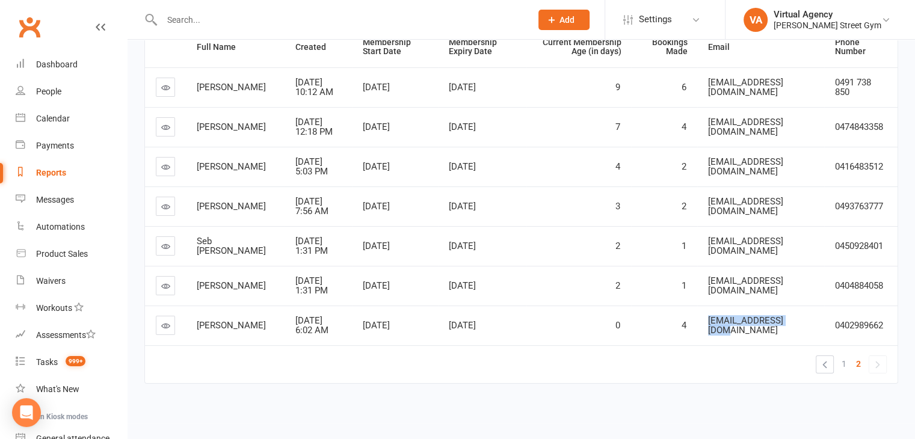
drag, startPoint x: 794, startPoint y: 326, endPoint x: 698, endPoint y: 318, distance: 97.2
click at [708, 318] on div "[EMAIL_ADDRESS][DOMAIN_NAME]" at bounding box center [761, 326] width 106 height 20
drag, startPoint x: 886, startPoint y: 324, endPoint x: 837, endPoint y: 321, distance: 48.8
click at [825, 321] on td "0402989662" at bounding box center [861, 326] width 73 height 40
click at [63, 96] on link "People" at bounding box center [71, 91] width 111 height 27
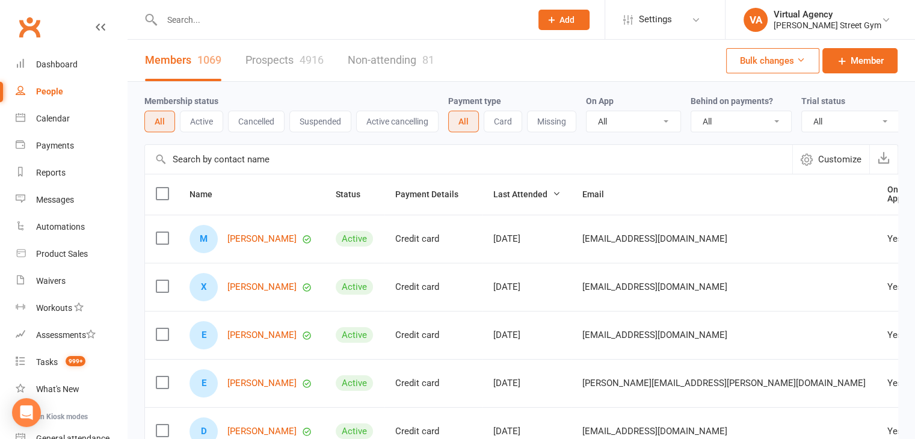
click at [293, 17] on input "text" at bounding box center [340, 19] width 365 height 17
paste input "[PERSON_NAME]"
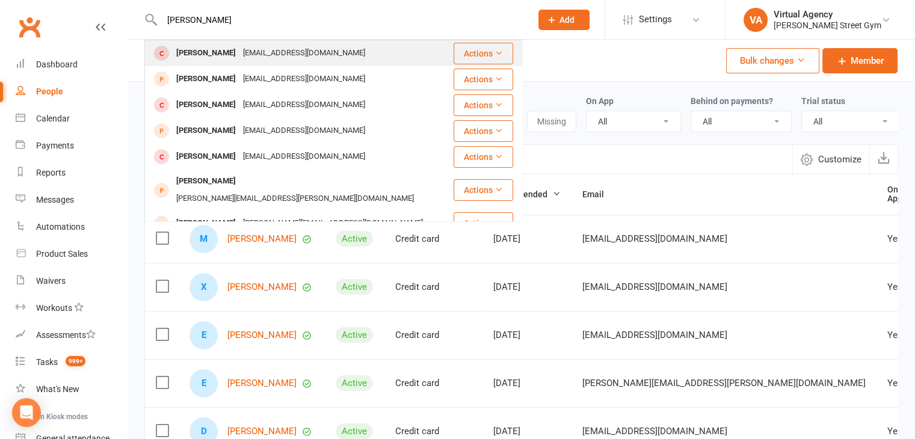
type input "[PERSON_NAME]"
click at [280, 61] on div "[EMAIL_ADDRESS][DOMAIN_NAME]" at bounding box center [304, 53] width 129 height 17
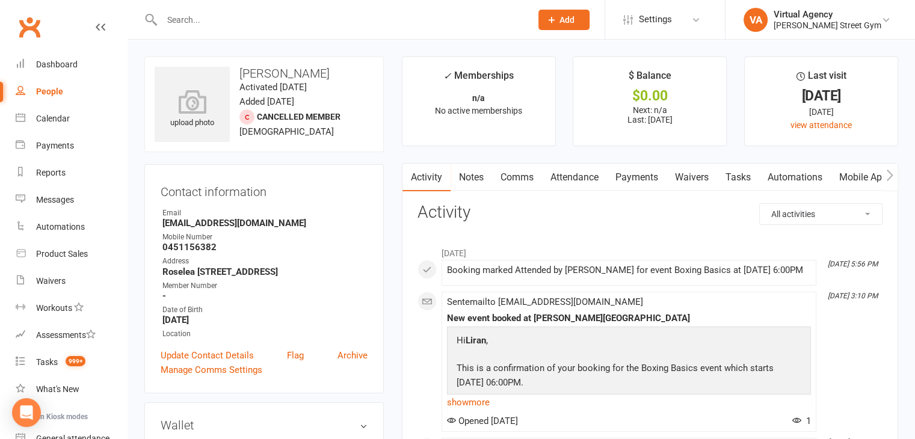
click at [65, 91] on link "People" at bounding box center [71, 91] width 111 height 27
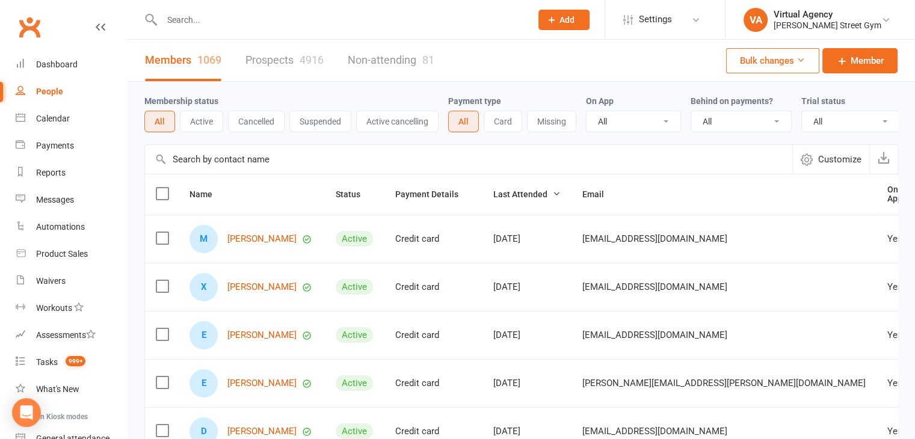
click at [255, 20] on input "text" at bounding box center [340, 19] width 365 height 17
paste input "[US_STATE][PERSON_NAME]"
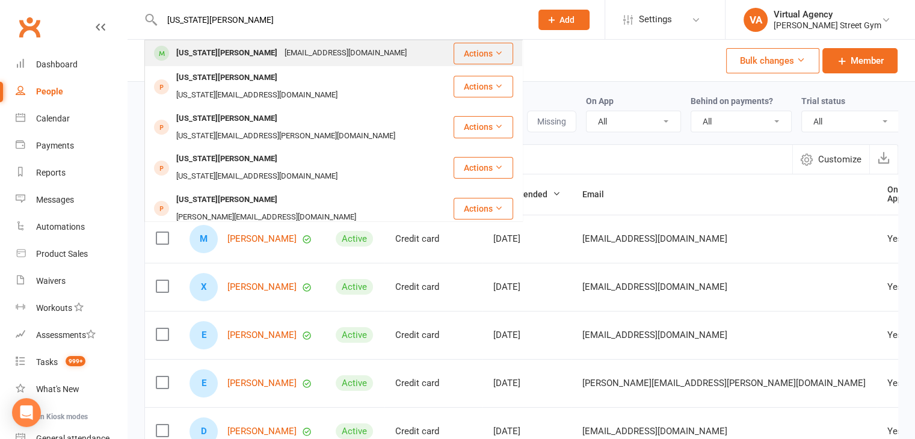
type input "[US_STATE][PERSON_NAME]"
click at [389, 61] on div "[US_STATE][PERSON_NAME] [EMAIL_ADDRESS][DOMAIN_NAME]" at bounding box center [299, 53] width 307 height 25
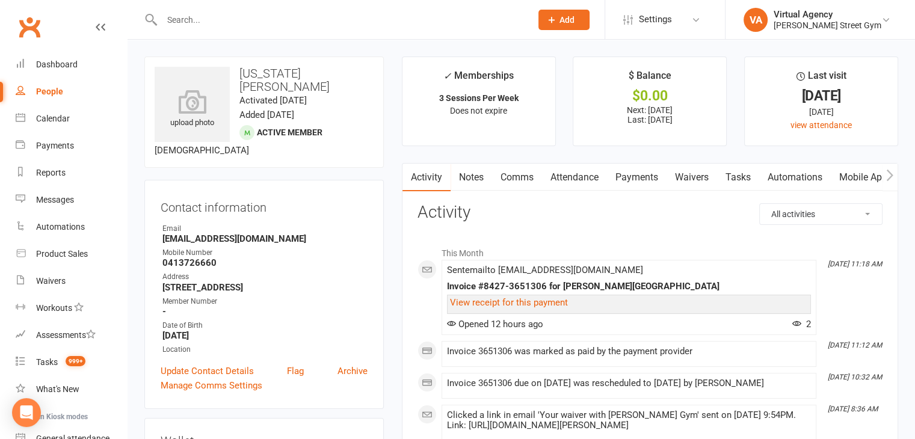
click at [199, 14] on input "text" at bounding box center [340, 19] width 365 height 17
paste input "[PERSON_NAME]"
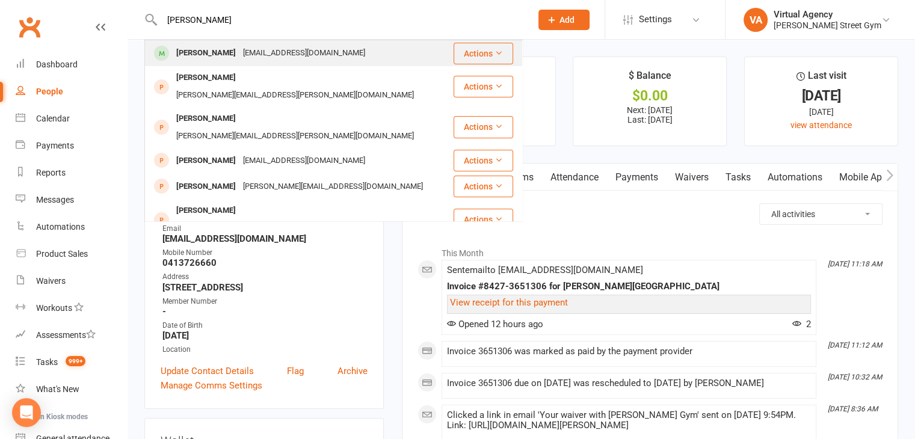
type input "[PERSON_NAME]"
click at [232, 61] on div "[PERSON_NAME]" at bounding box center [206, 53] width 67 height 17
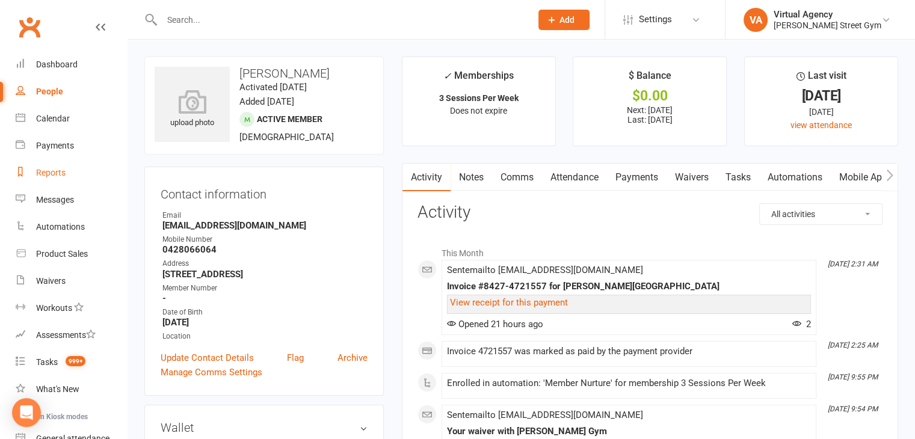
click at [46, 176] on div "Reports" at bounding box center [50, 173] width 29 height 10
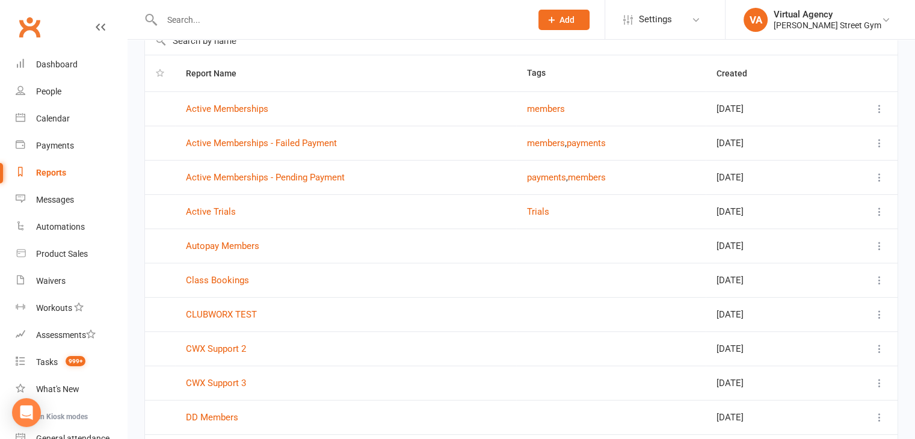
scroll to position [159, 0]
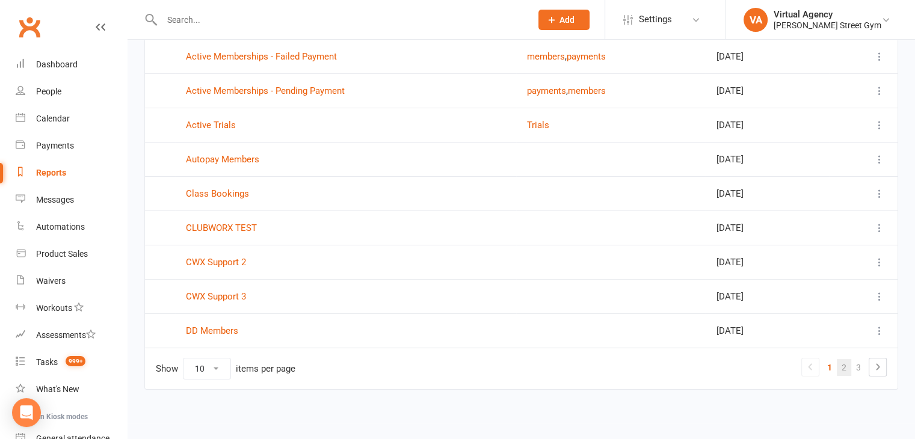
click at [842, 364] on link "2" at bounding box center [844, 367] width 14 height 17
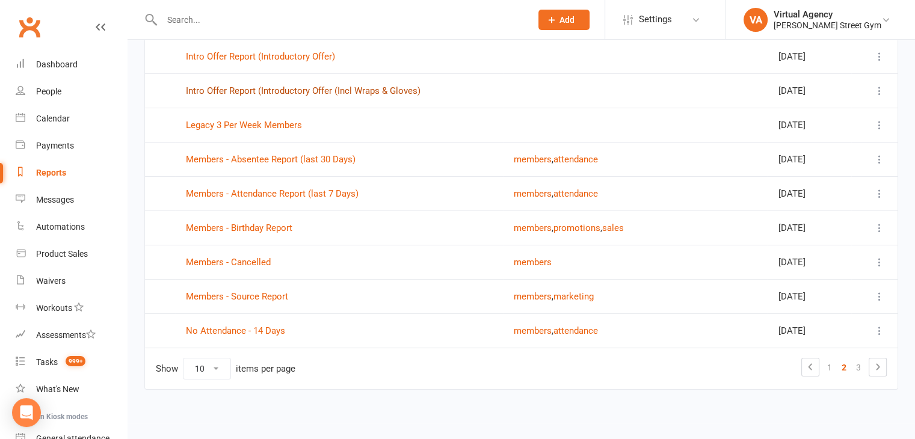
click at [385, 91] on link "Intro Offer Report (Introductory Offer (Incl Wraps & Gloves)" at bounding box center [303, 90] width 235 height 11
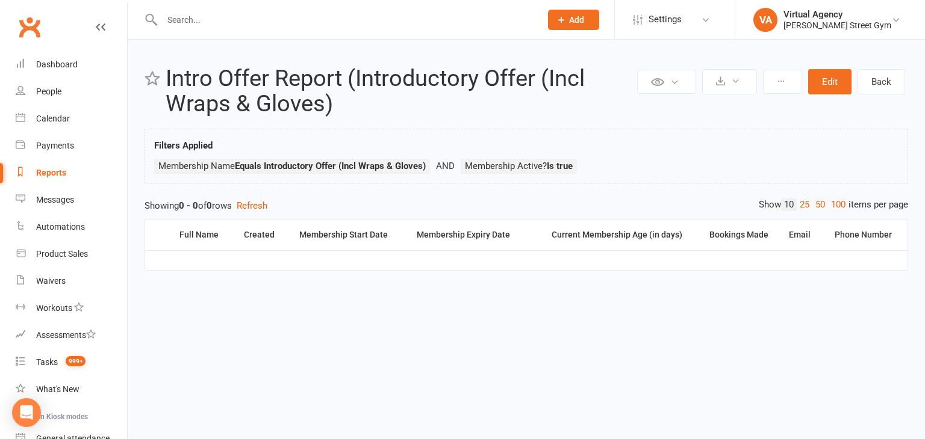
click at [41, 172] on div "Reports" at bounding box center [51, 173] width 30 height 10
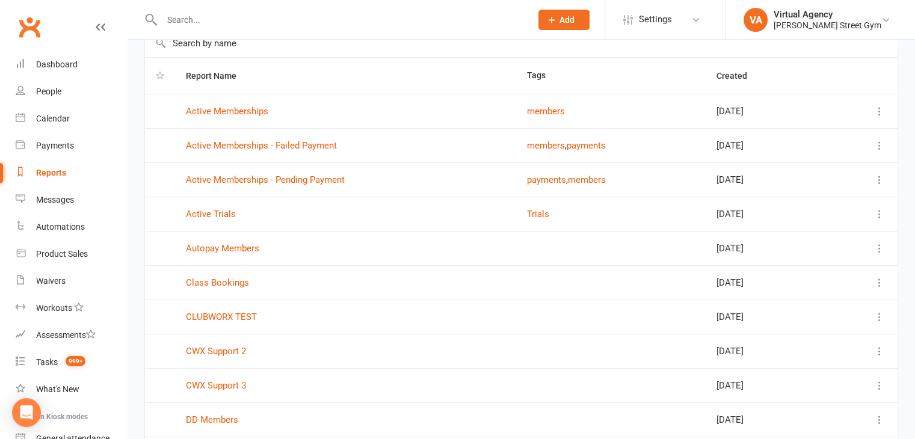
scroll to position [120, 0]
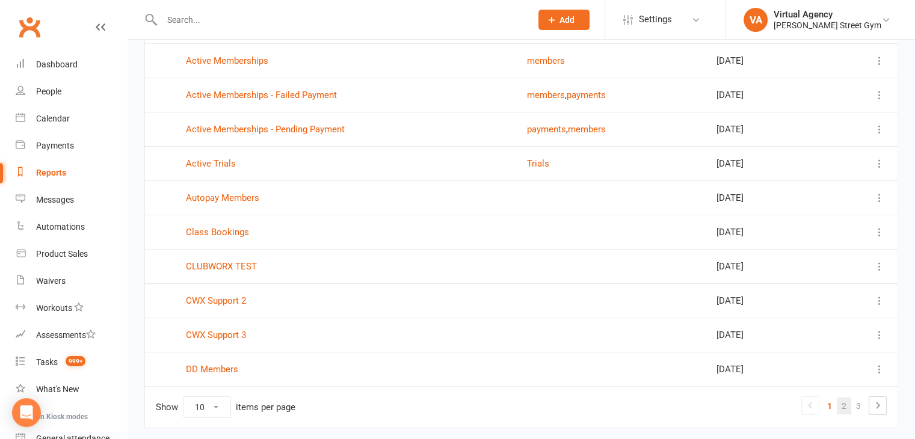
click at [843, 403] on link "2" at bounding box center [844, 406] width 14 height 17
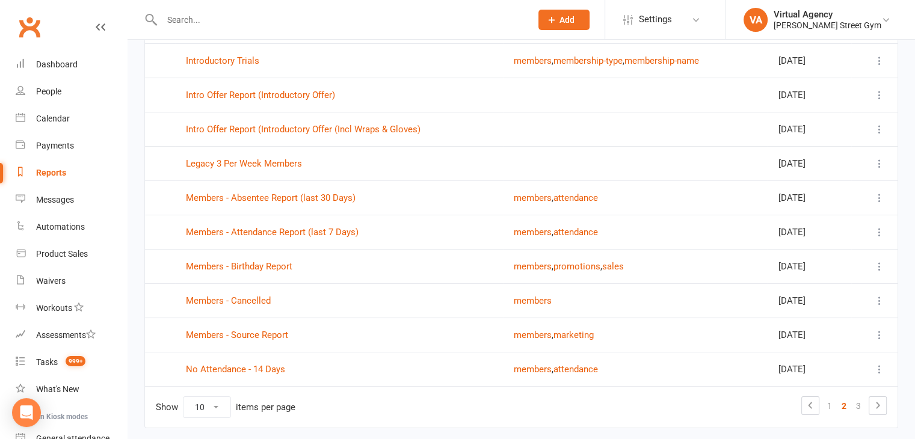
click at [228, 102] on td "Intro Offer Report (Introductory Offer)" at bounding box center [339, 95] width 328 height 34
click at [228, 92] on link "Intro Offer Report (Introductory Offer)" at bounding box center [260, 95] width 149 height 11
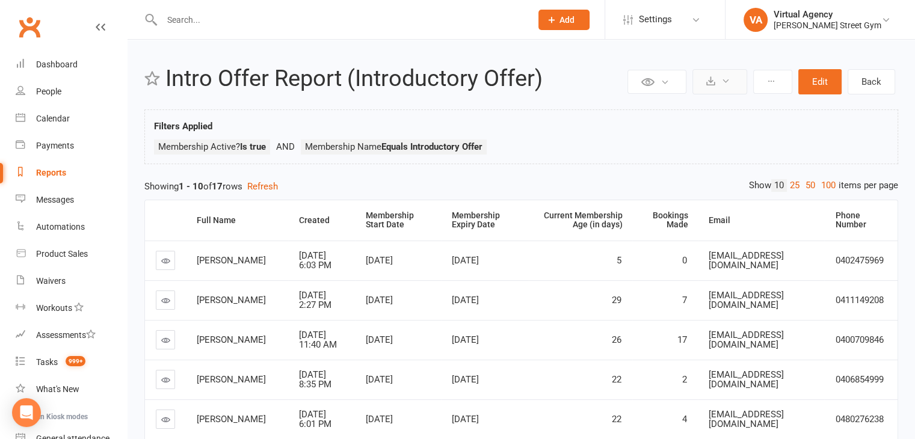
click at [718, 85] on button at bounding box center [720, 81] width 55 height 25
click at [689, 109] on link "Export to CSV" at bounding box center [684, 111] width 126 height 24
